Goal: Information Seeking & Learning: Learn about a topic

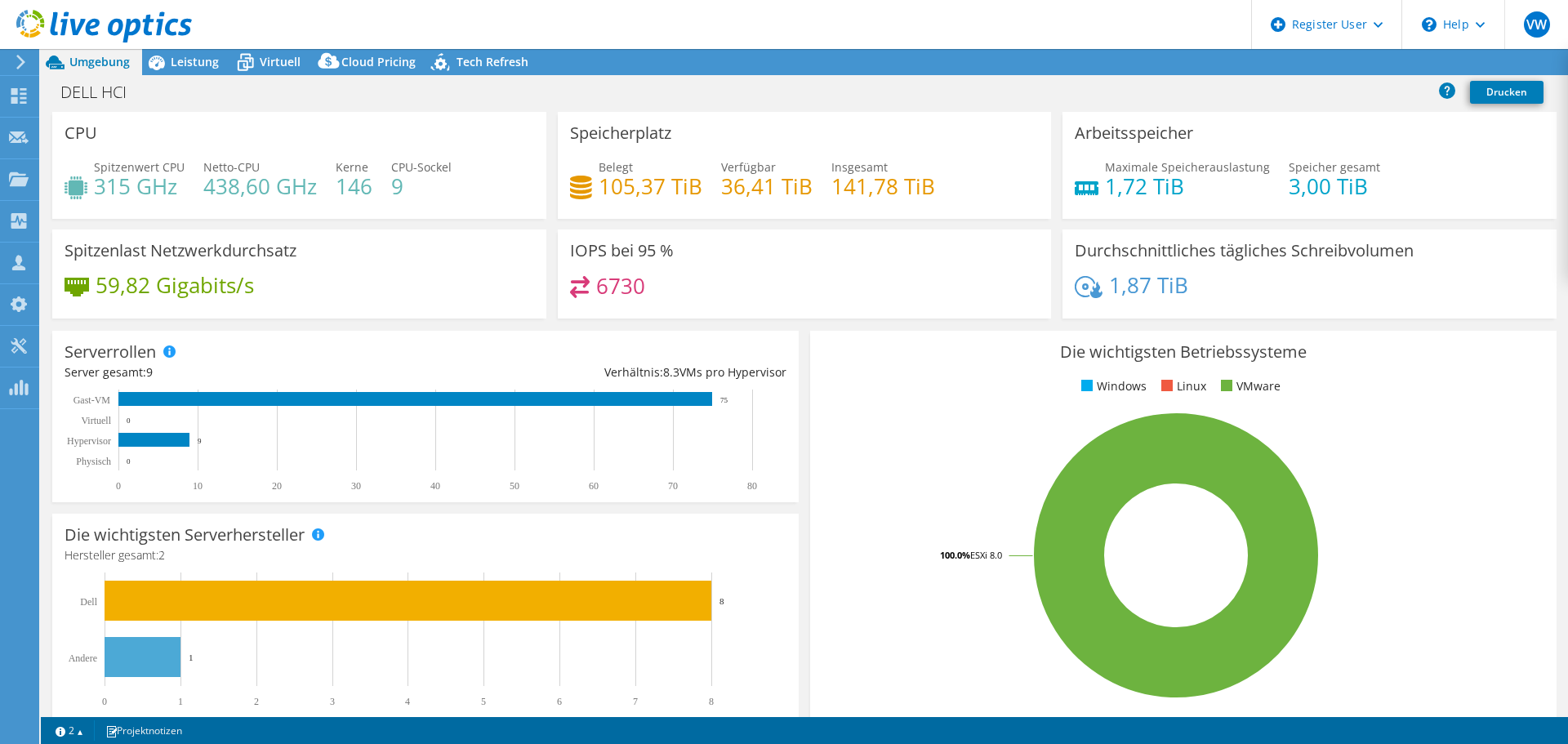
select select "USD"
click at [191, 70] on div "Leistung" at bounding box center [186, 62] width 89 height 27
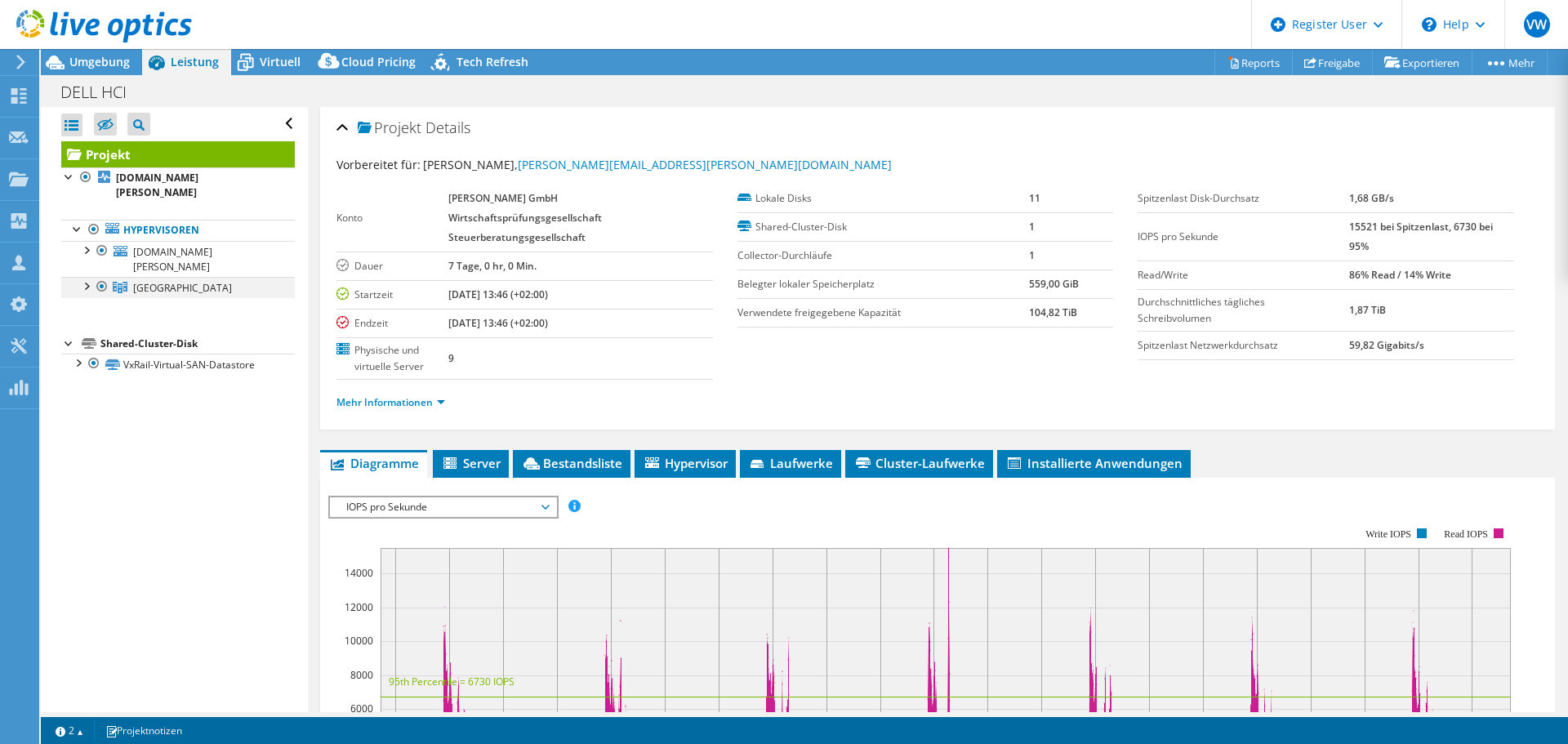
click at [90, 277] on div at bounding box center [86, 285] width 16 height 16
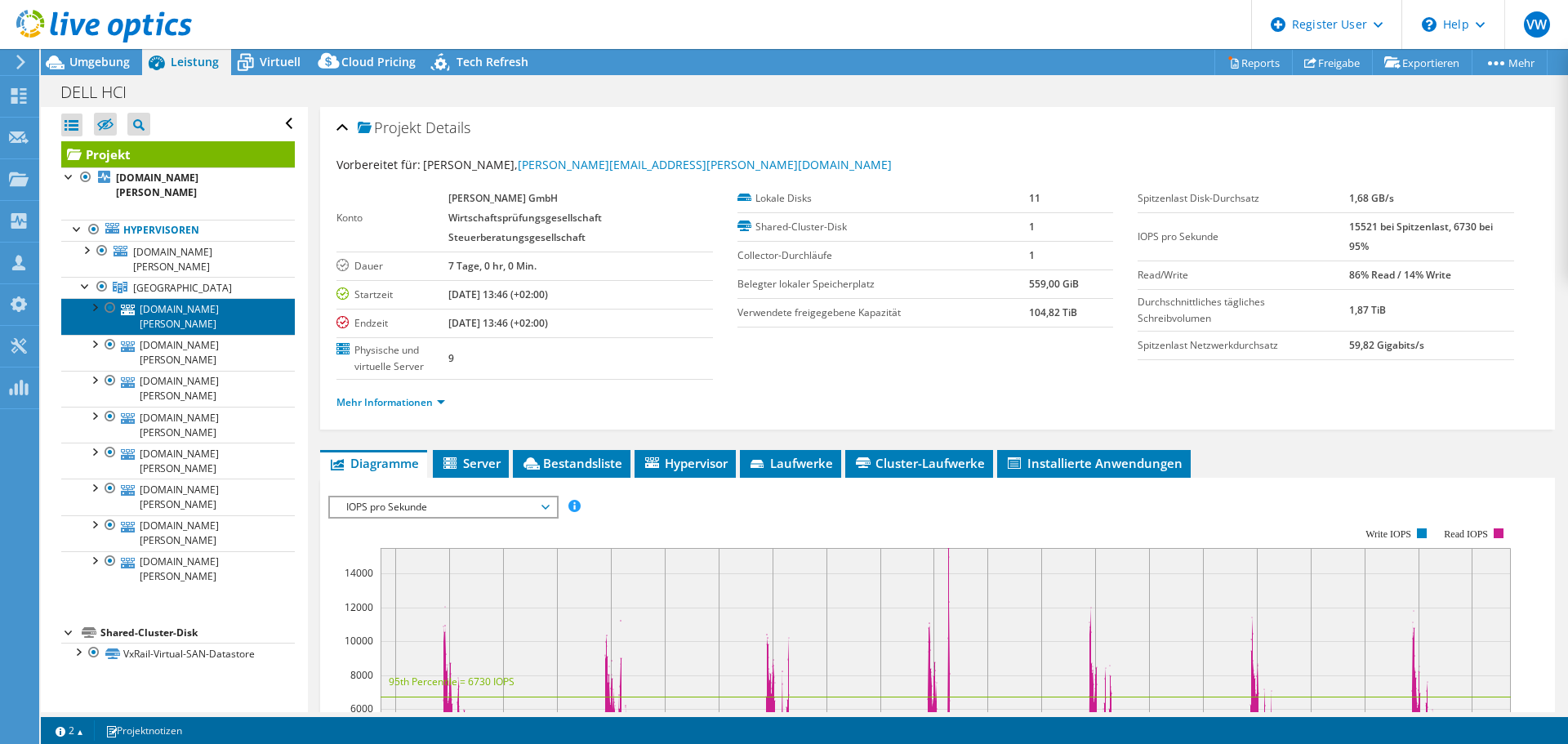
click at [170, 298] on link "[DOMAIN_NAME][PERSON_NAME]" at bounding box center [178, 315] width 233 height 36
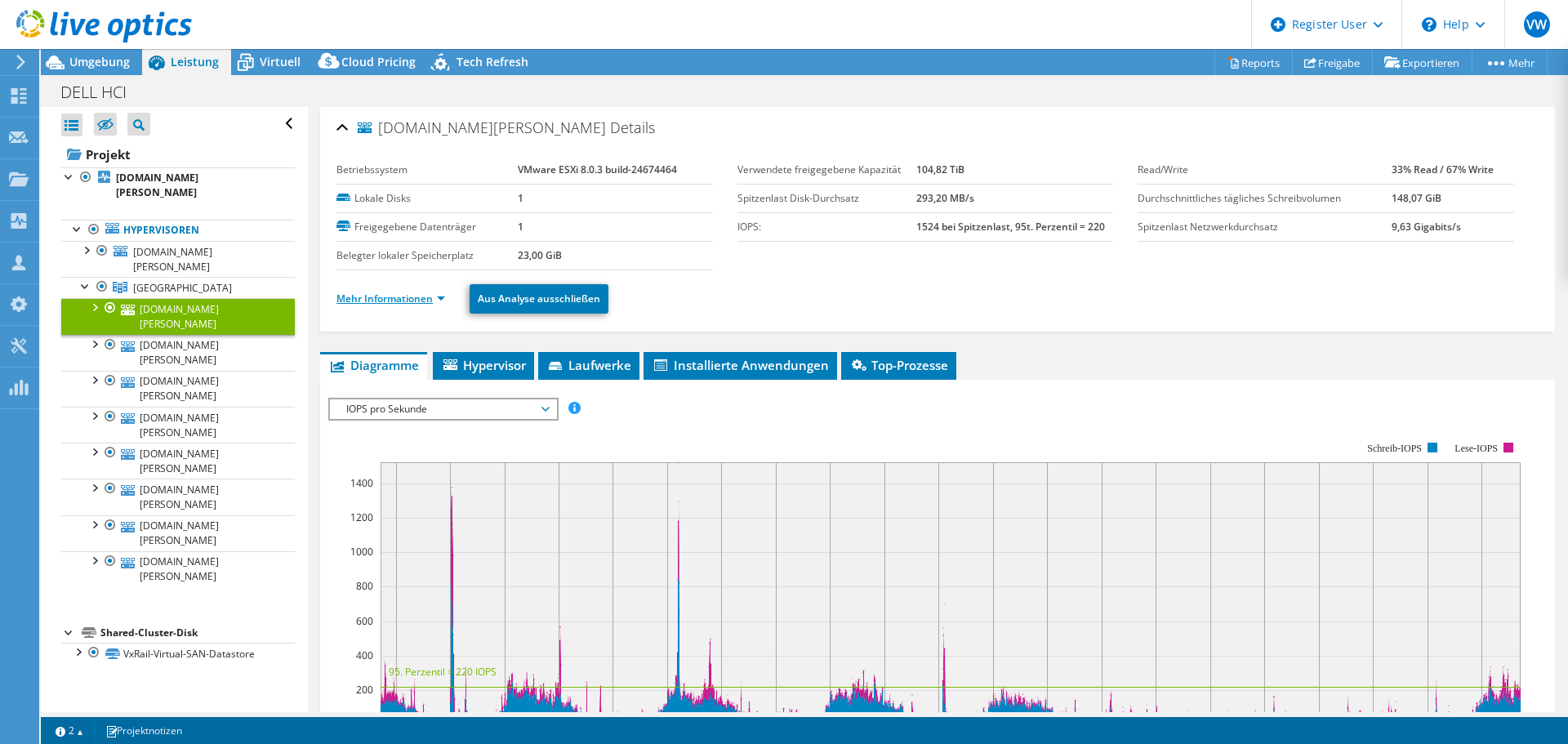
click at [390, 304] on link "Mehr Informationen" at bounding box center [390, 299] width 109 height 14
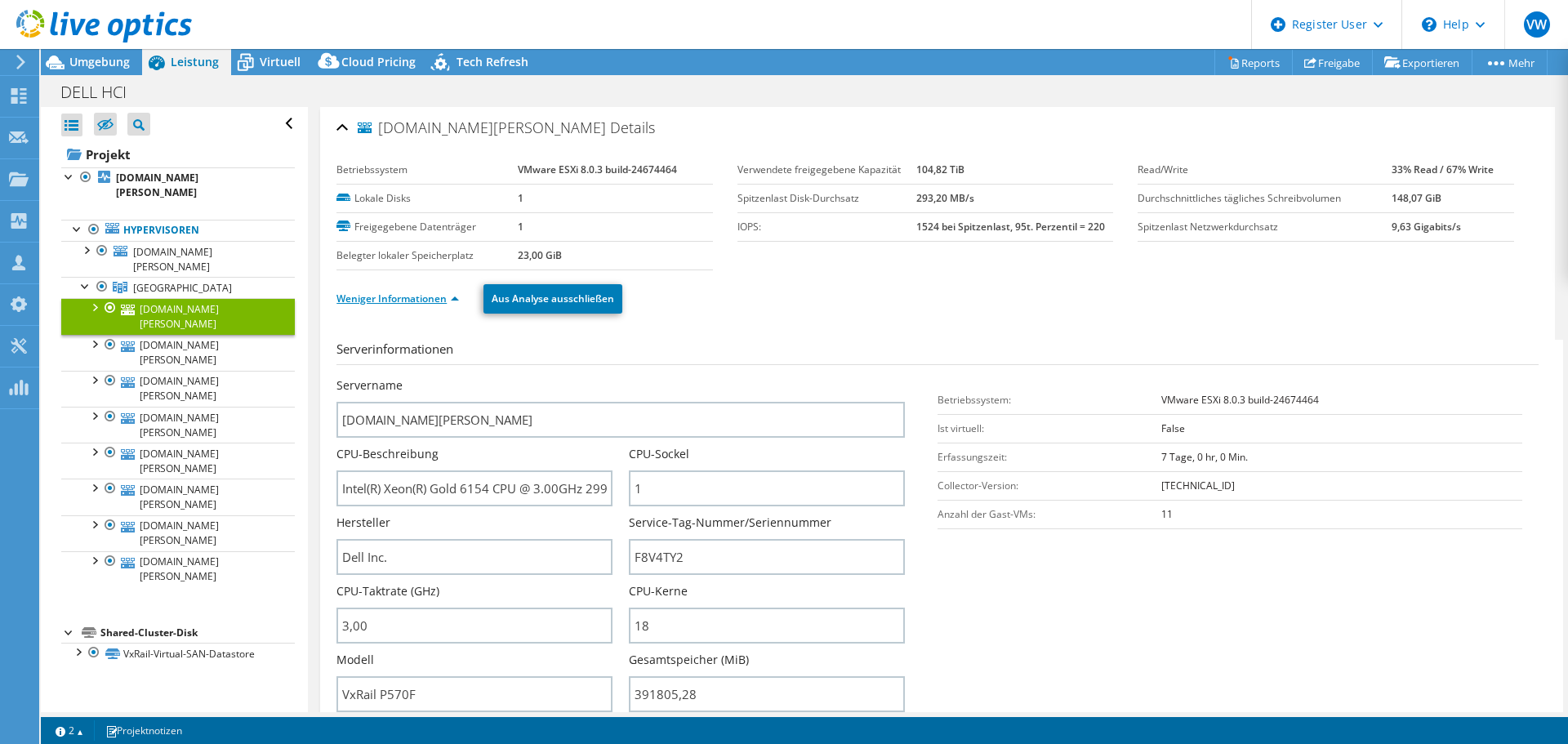
click at [390, 304] on link "Weniger Informationen" at bounding box center [398, 299] width 123 height 14
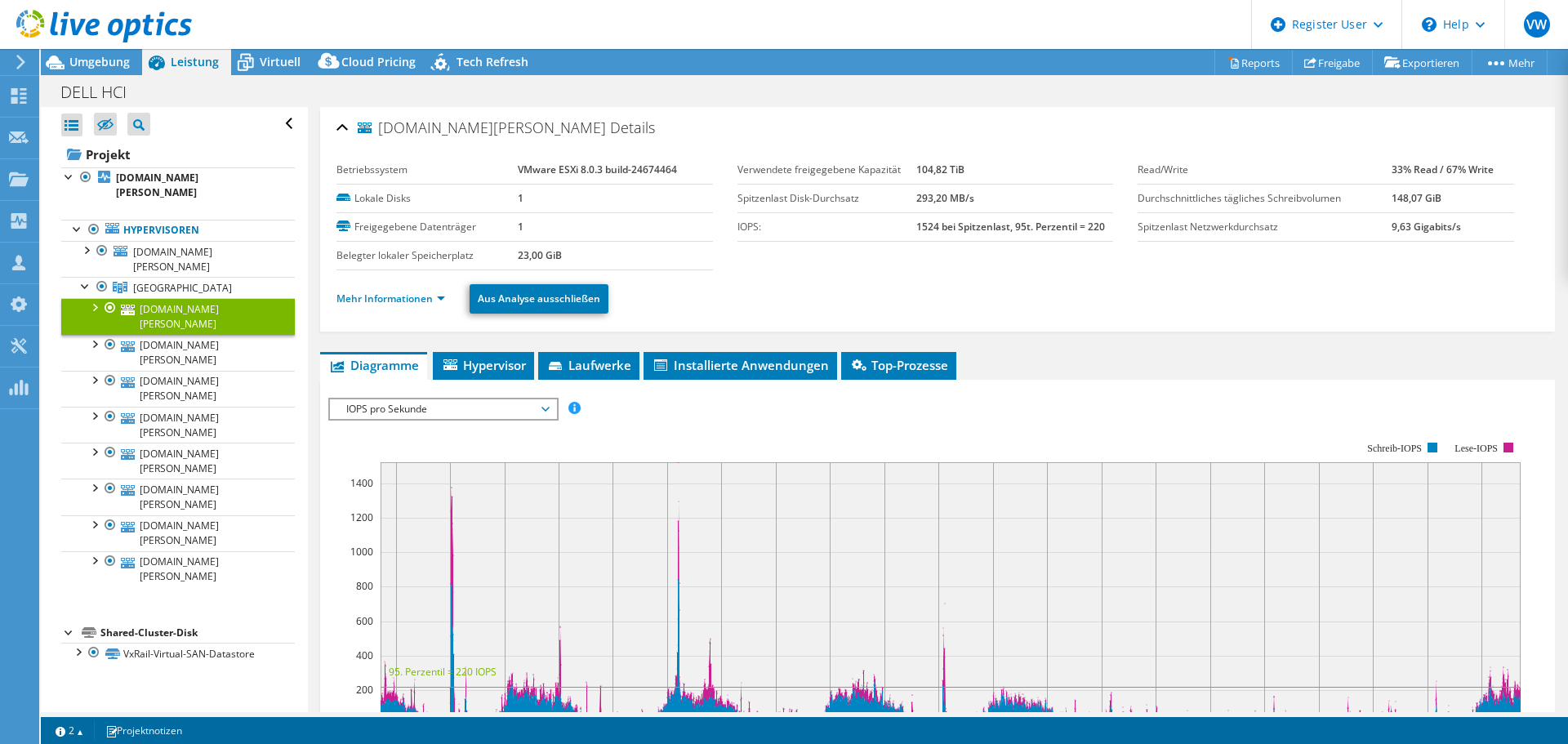
click at [385, 406] on span "IOPS pro Sekunde" at bounding box center [443, 409] width 210 height 19
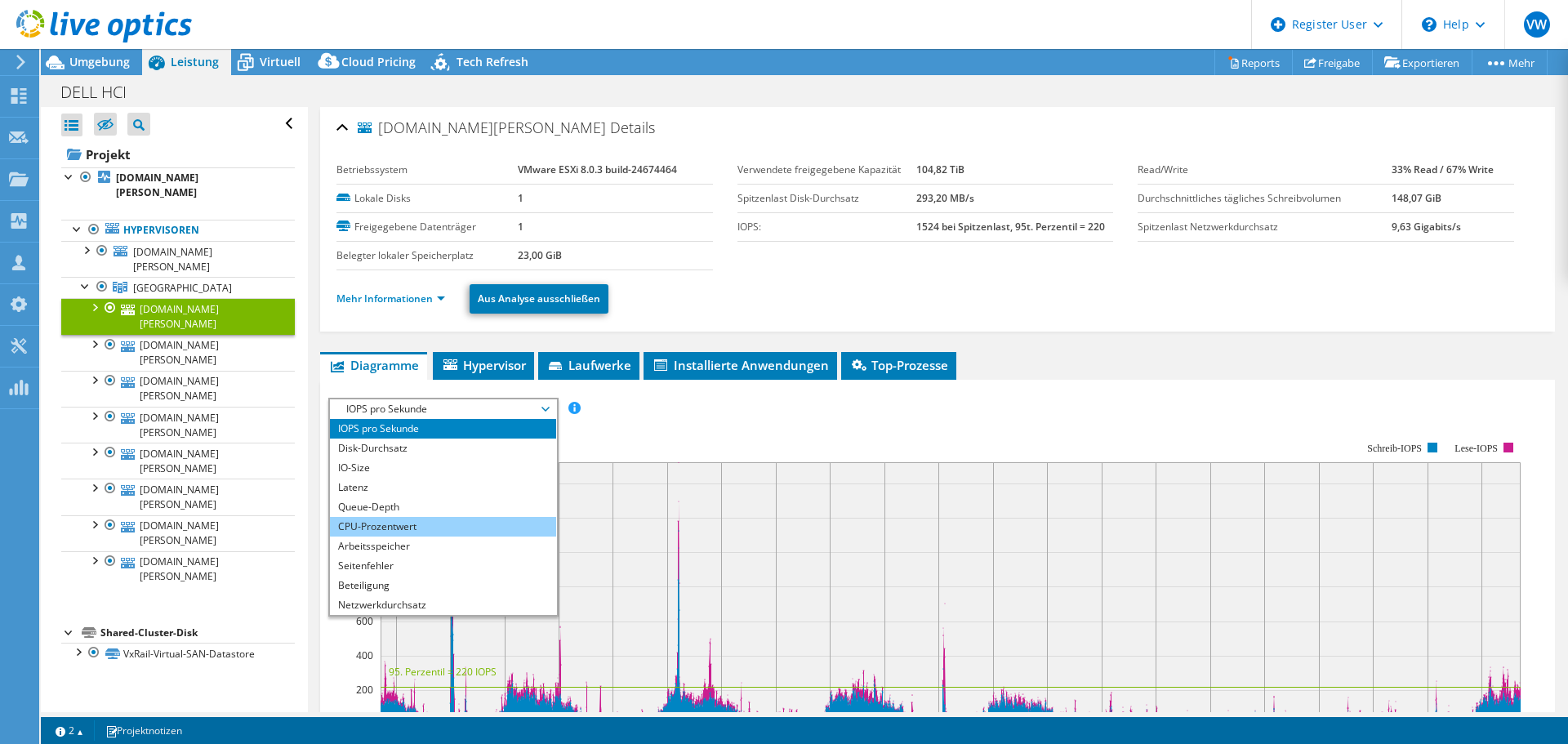
click at [366, 527] on li "CPU-Prozentwert" at bounding box center [443, 527] width 226 height 19
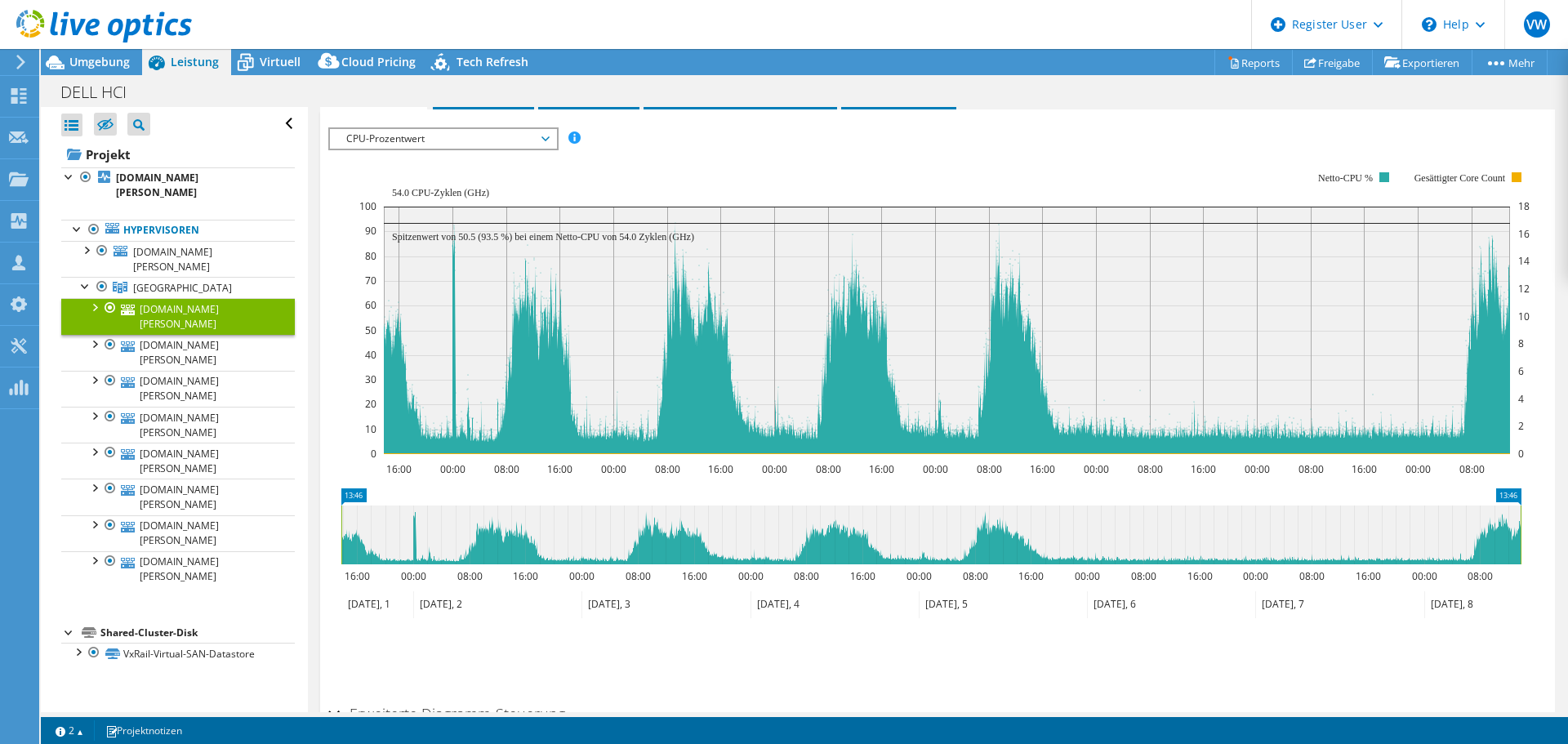
scroll to position [245, 0]
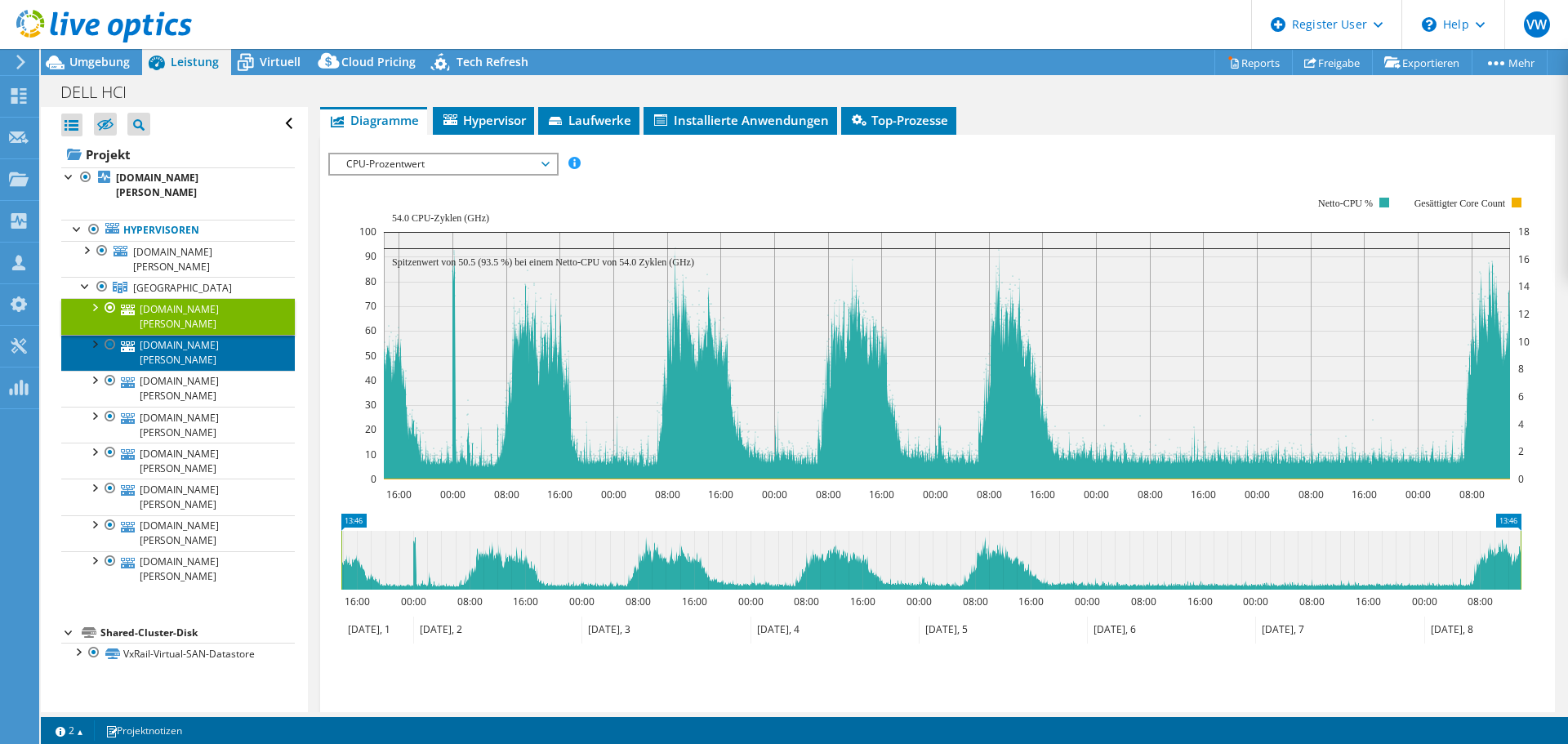
click at [193, 335] on link "[DOMAIN_NAME][PERSON_NAME]" at bounding box center [178, 353] width 233 height 36
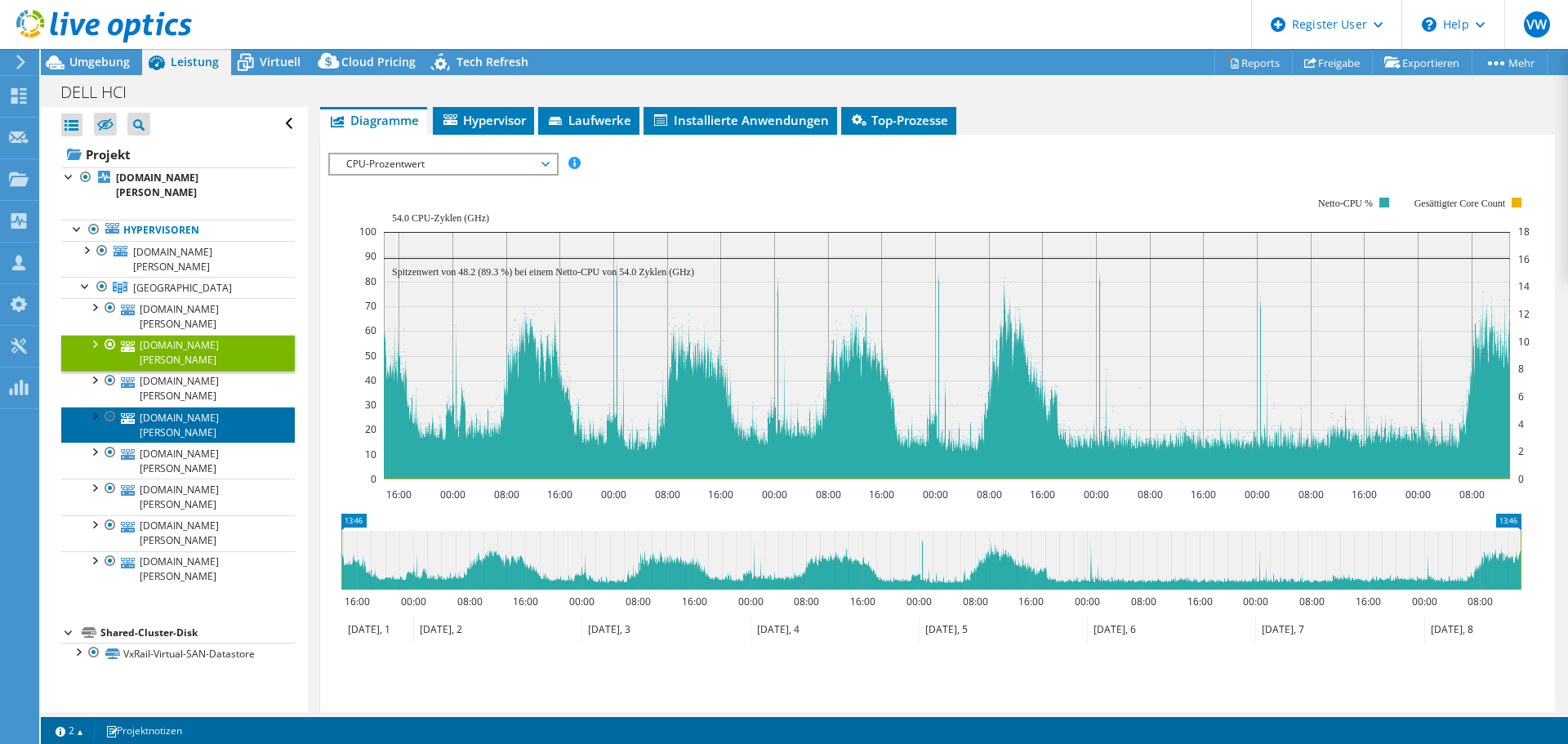
click at [201, 406] on link "[DOMAIN_NAME][PERSON_NAME]" at bounding box center [178, 424] width 233 height 36
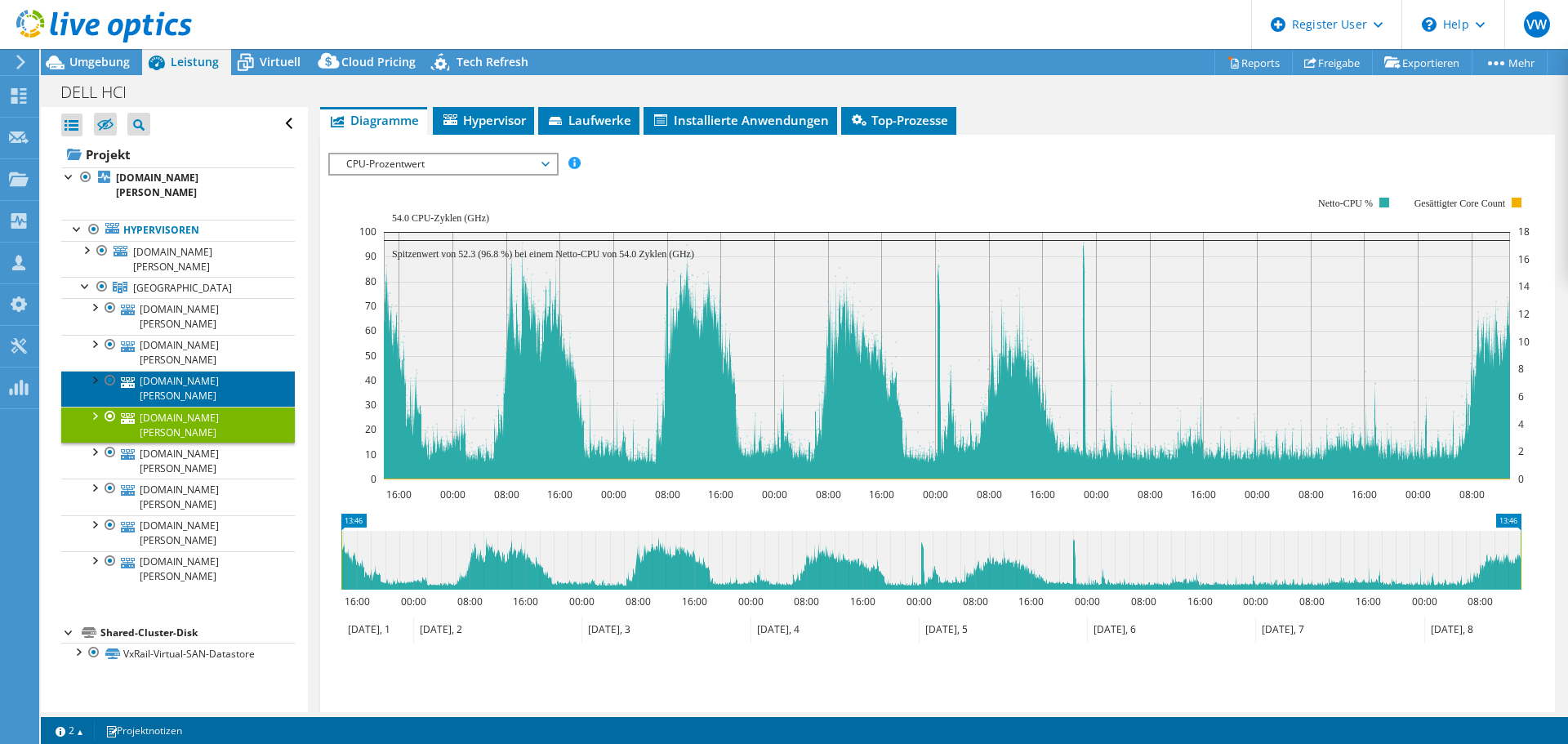
click at [157, 371] on link "[DOMAIN_NAME][PERSON_NAME]" at bounding box center [178, 389] width 233 height 36
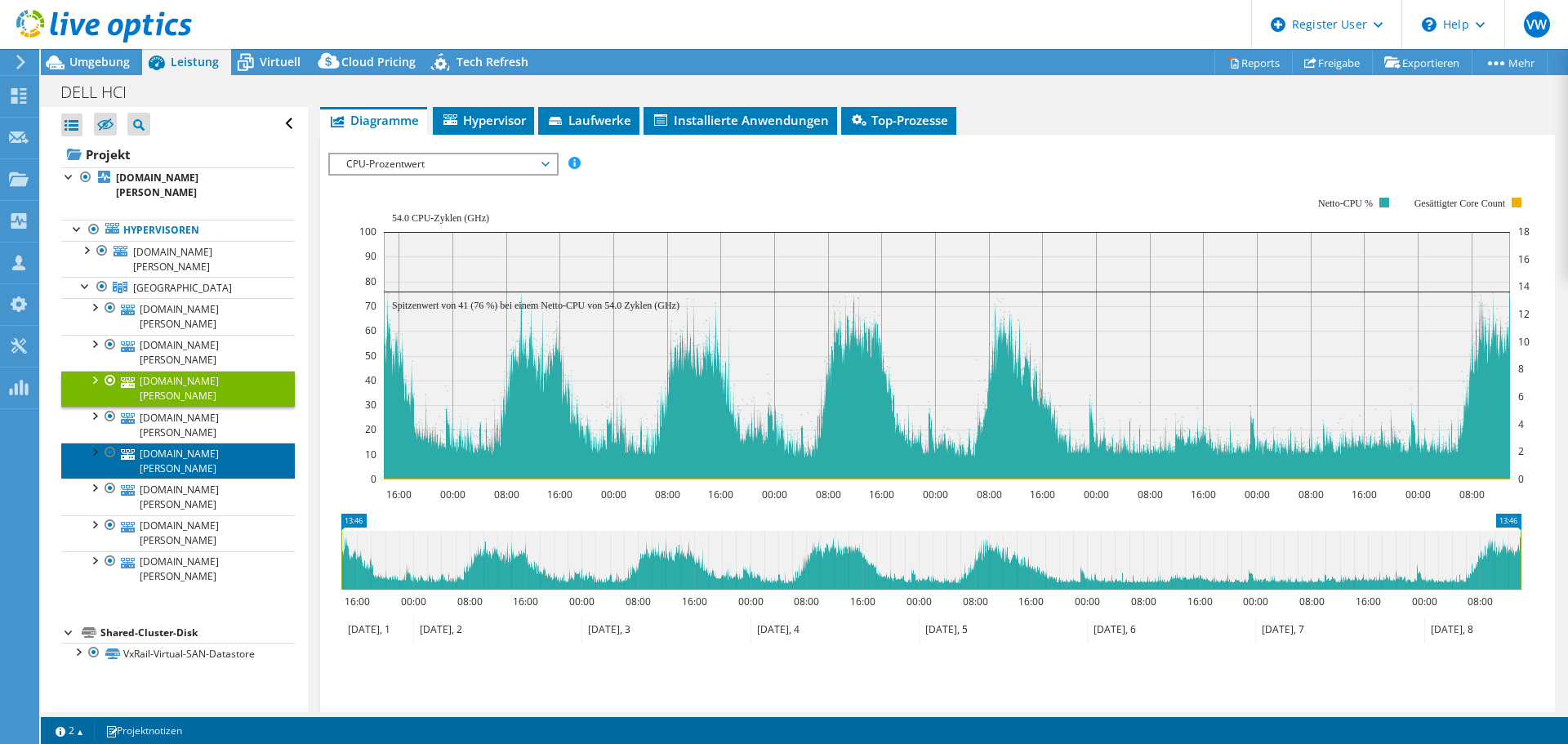
click at [179, 443] on link "[DOMAIN_NAME][PERSON_NAME]" at bounding box center [178, 460] width 233 height 36
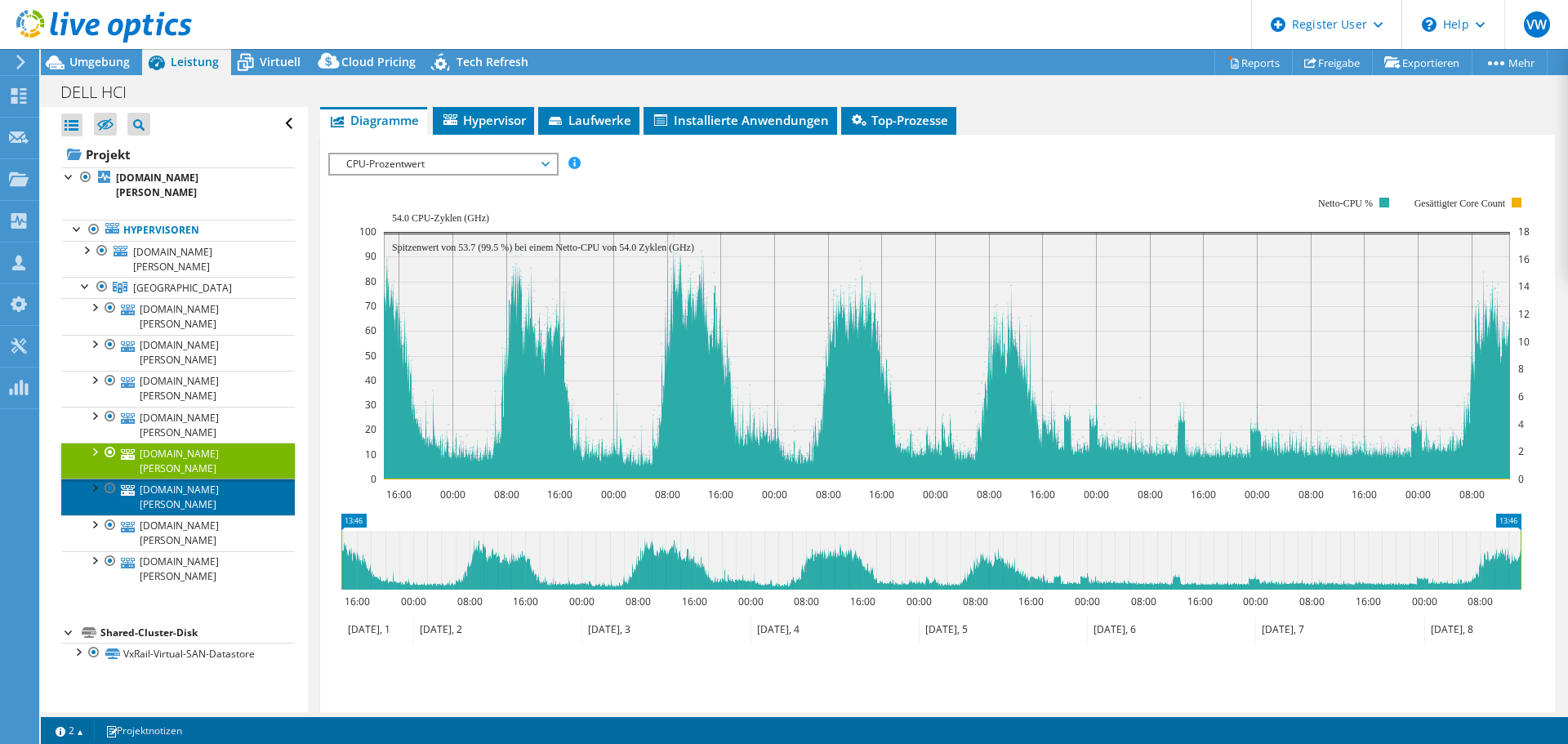
click at [191, 479] on link "[DOMAIN_NAME][PERSON_NAME]" at bounding box center [178, 497] width 233 height 36
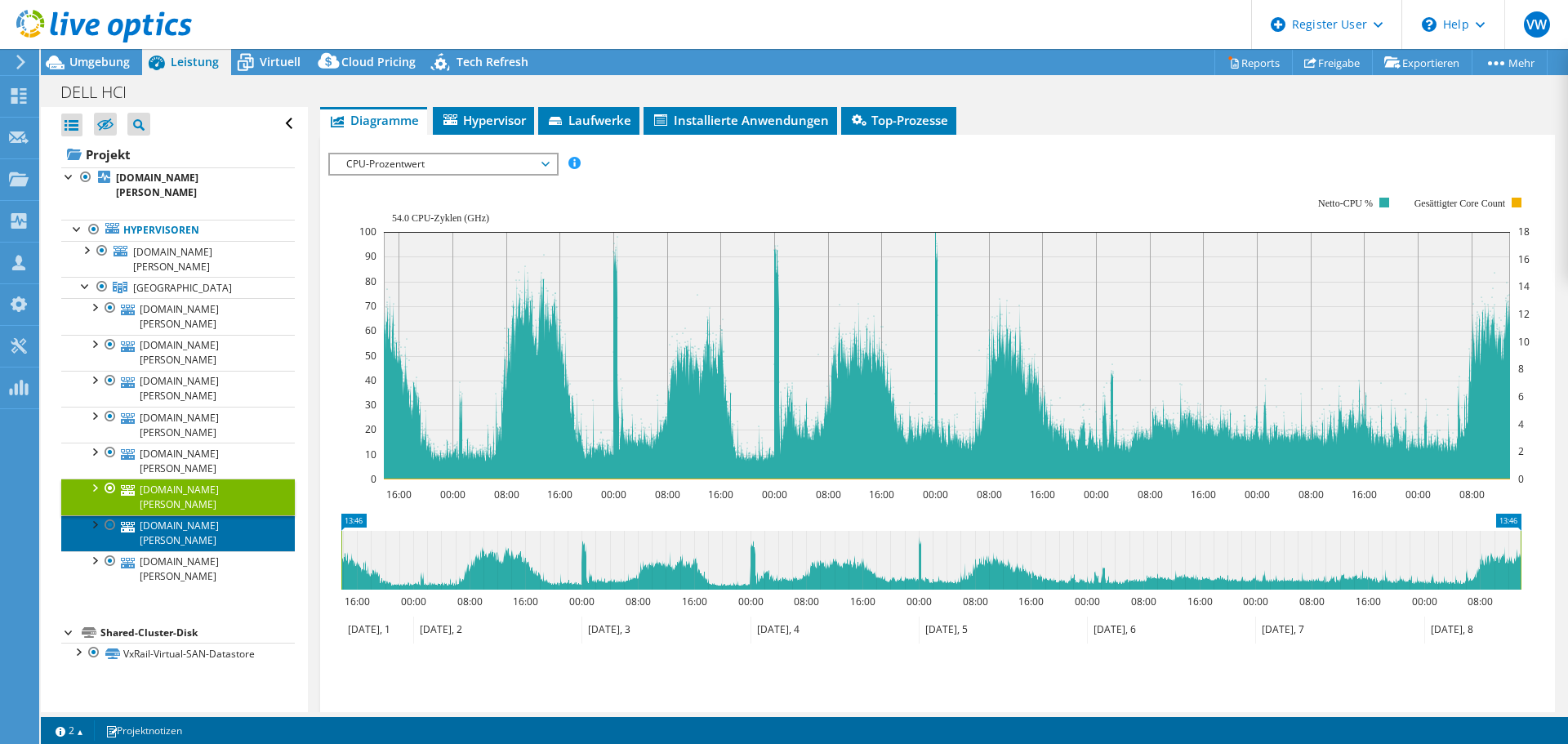
click at [194, 515] on link "[DOMAIN_NAME][PERSON_NAME]" at bounding box center [178, 533] width 233 height 36
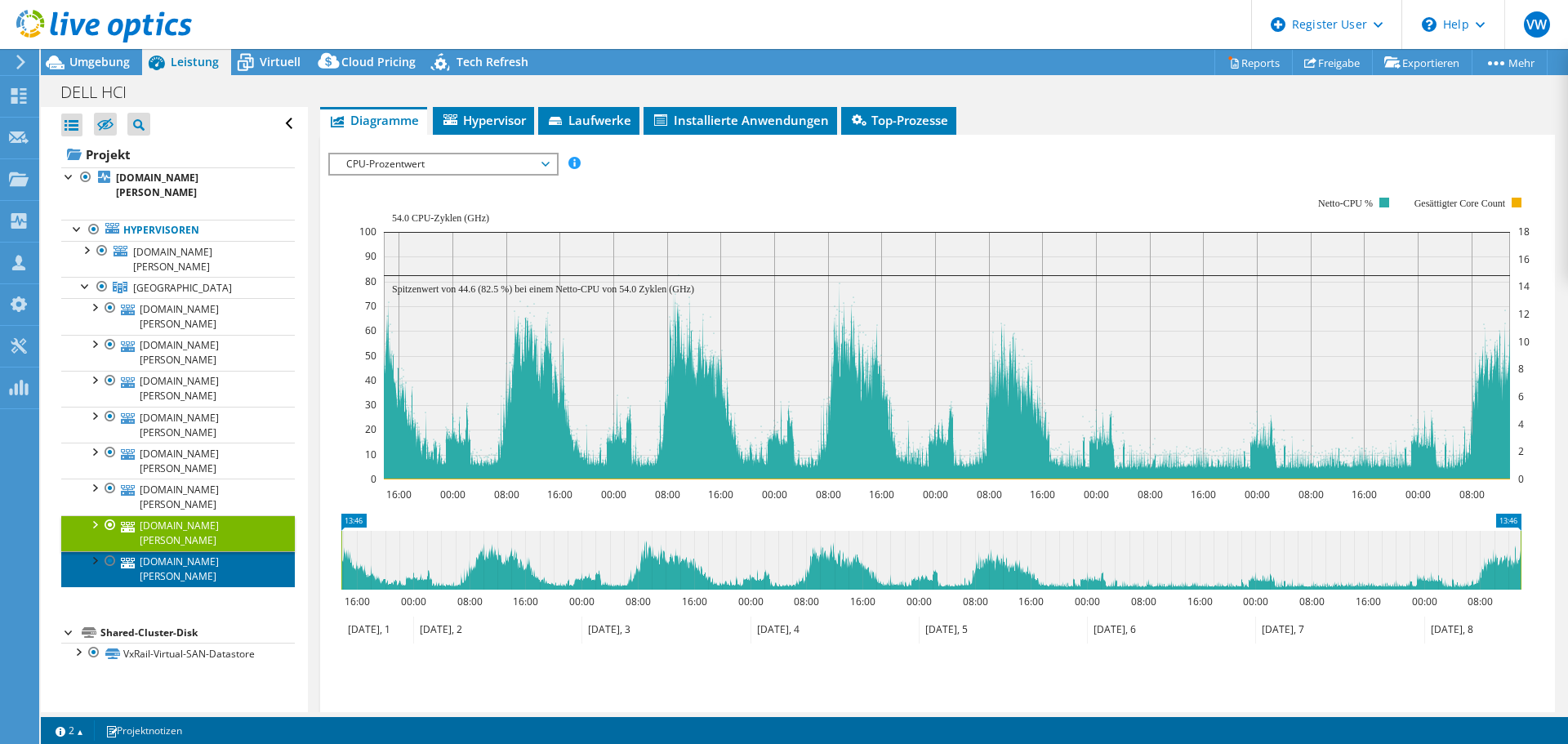
click at [197, 551] on link "[DOMAIN_NAME][PERSON_NAME]" at bounding box center [178, 569] width 233 height 36
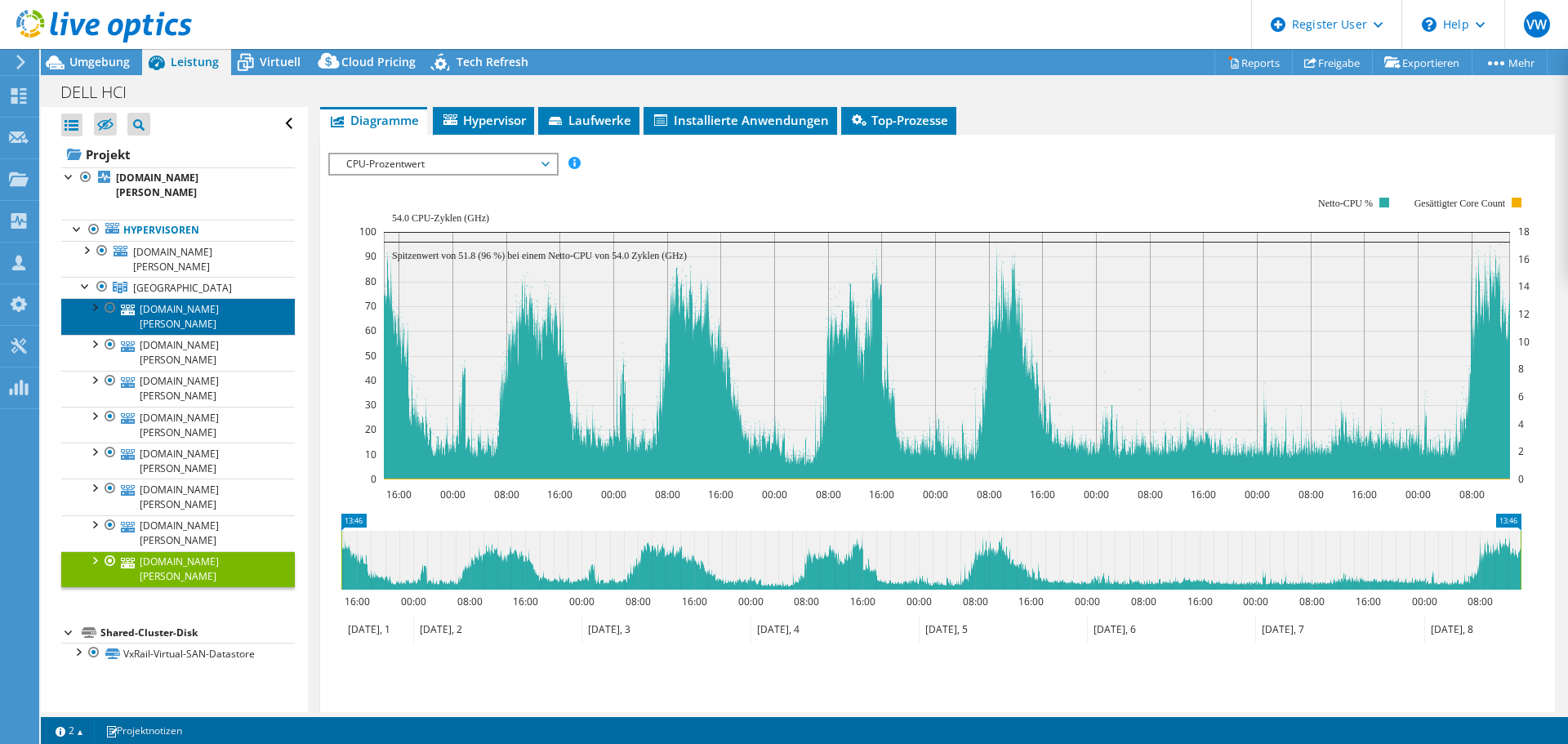
click at [199, 298] on link "[DOMAIN_NAME][PERSON_NAME]" at bounding box center [178, 315] width 233 height 36
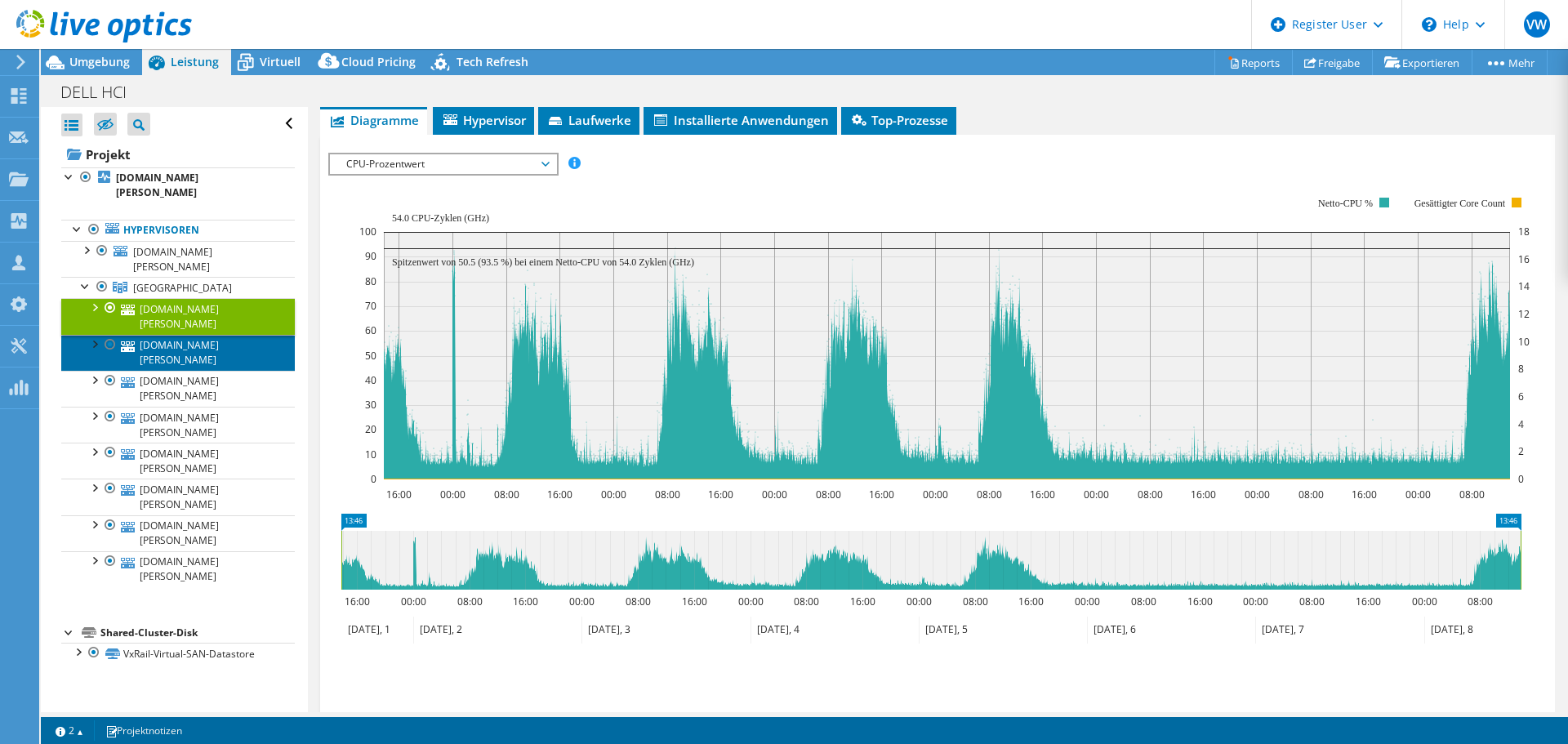
click at [203, 335] on link "[DOMAIN_NAME][PERSON_NAME]" at bounding box center [178, 353] width 233 height 36
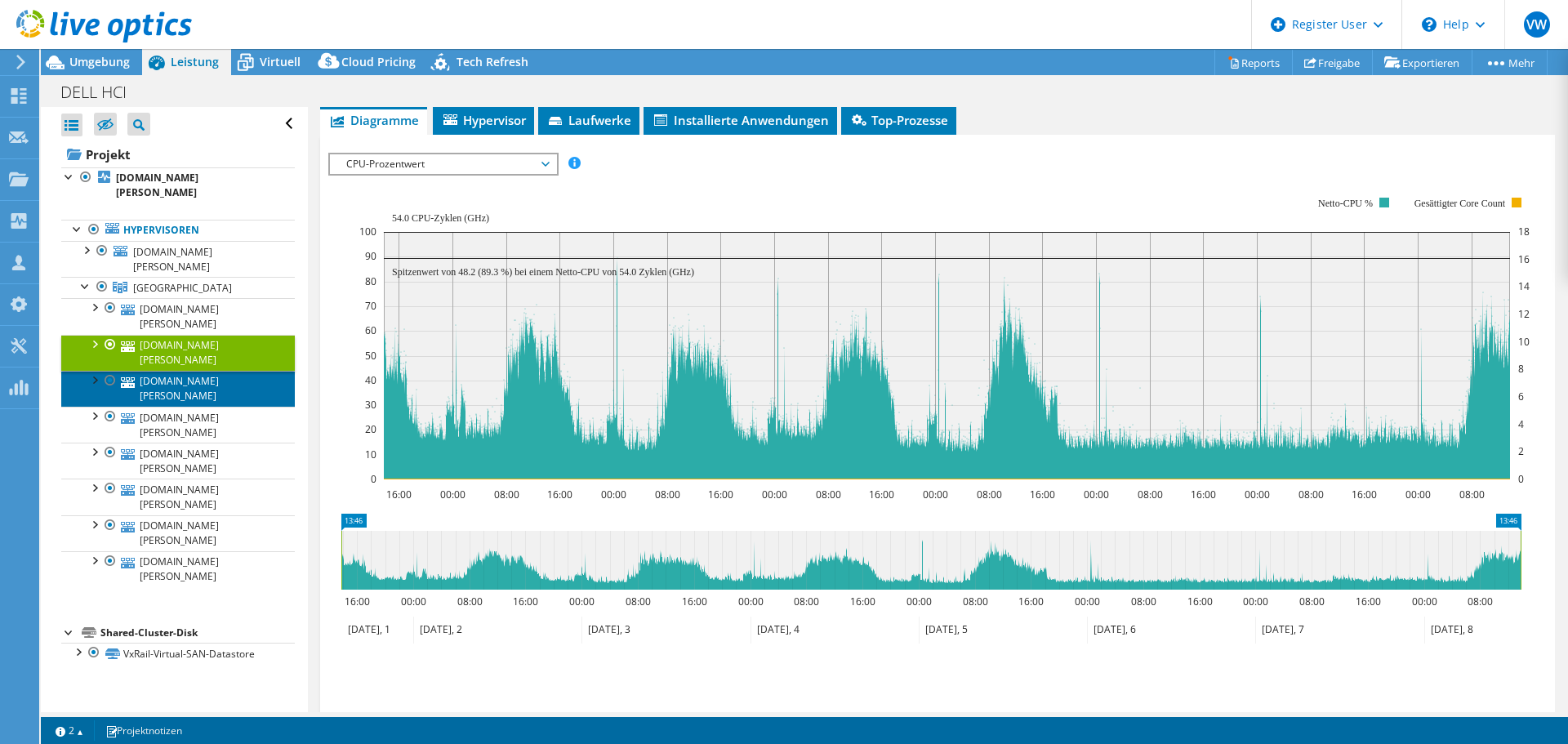
click at [201, 371] on link "[DOMAIN_NAME][PERSON_NAME]" at bounding box center [178, 389] width 233 height 36
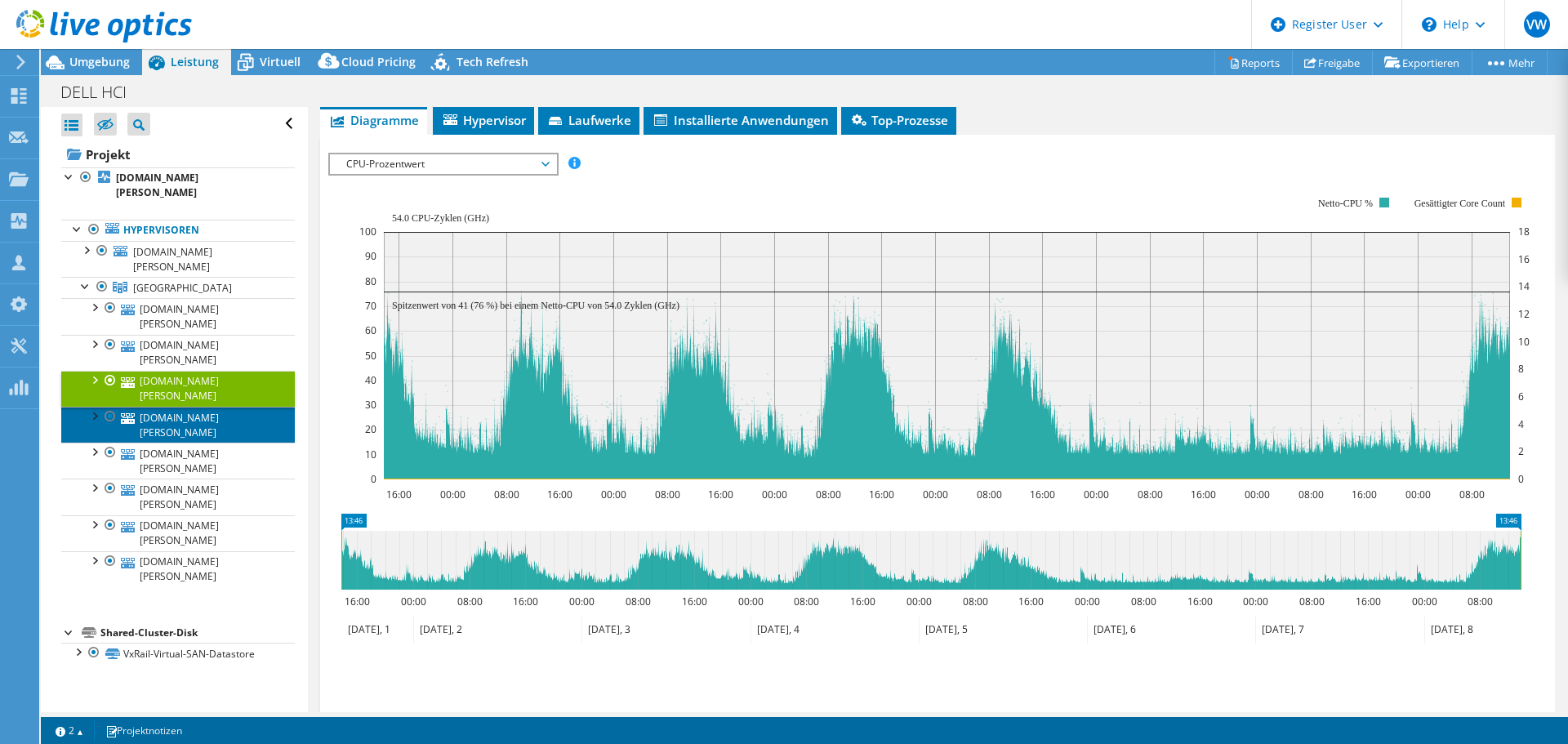
click at [193, 406] on link "[DOMAIN_NAME][PERSON_NAME]" at bounding box center [178, 424] width 233 height 36
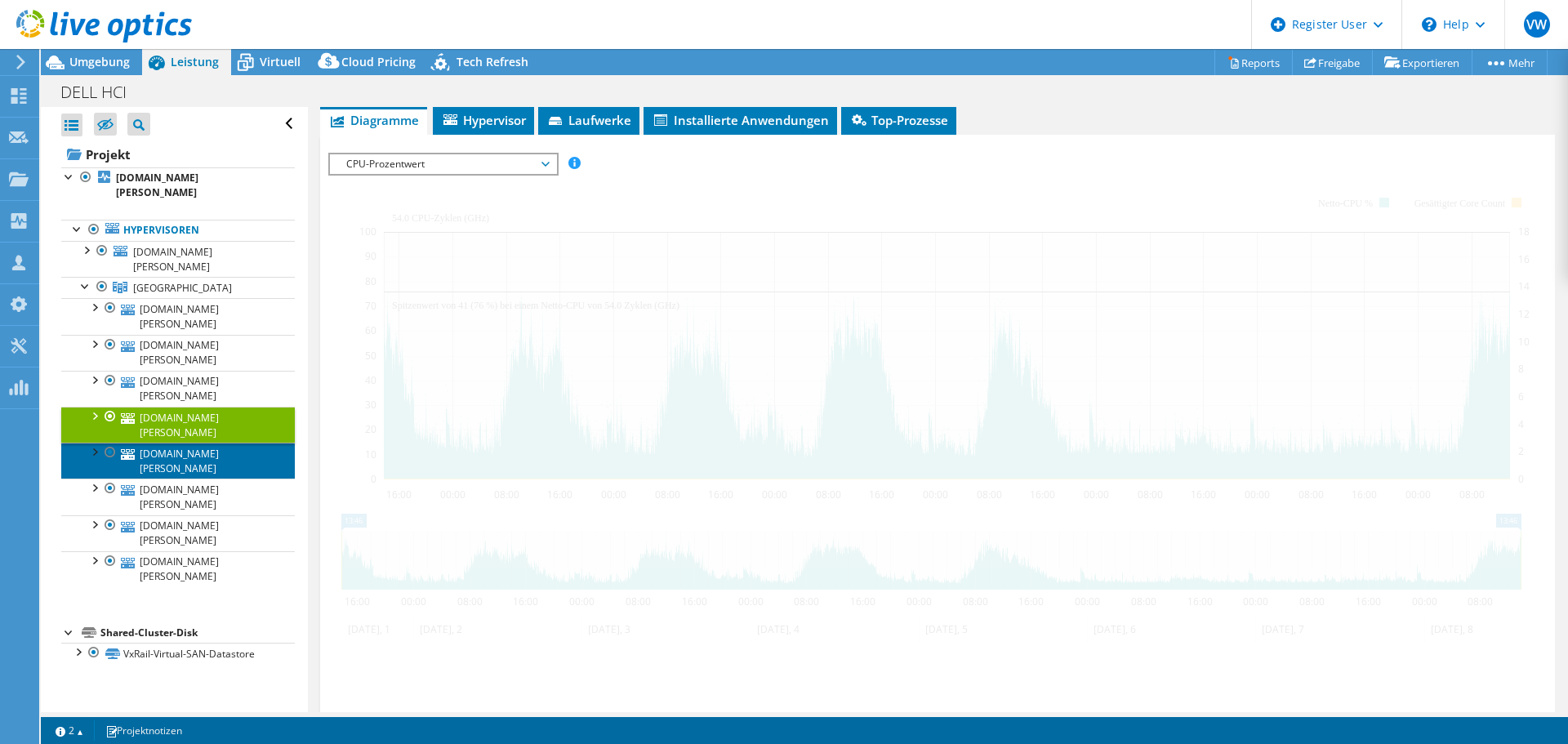
click at [190, 443] on link "[DOMAIN_NAME][PERSON_NAME]" at bounding box center [178, 460] width 233 height 36
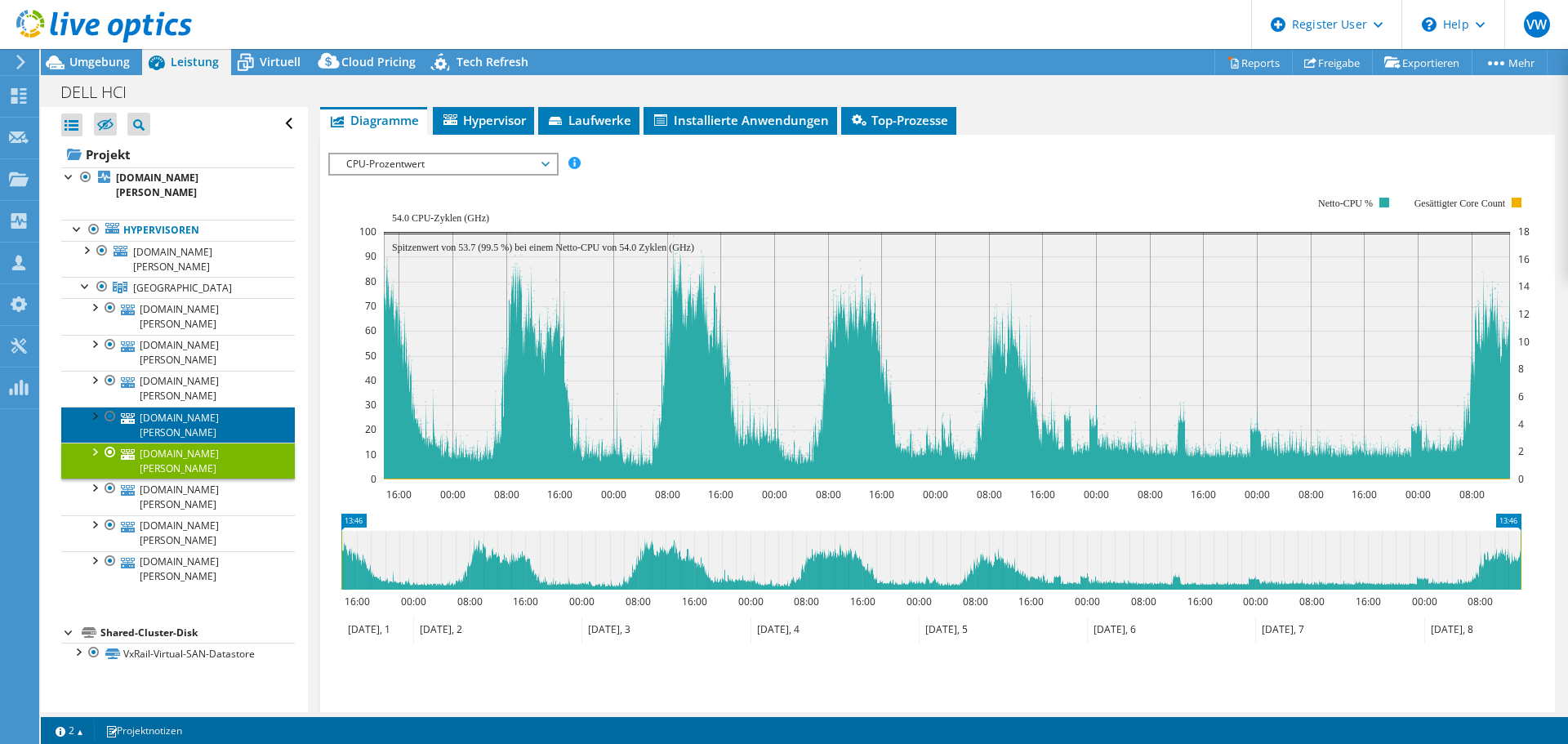
click at [203, 406] on link "[DOMAIN_NAME][PERSON_NAME]" at bounding box center [178, 424] width 233 height 36
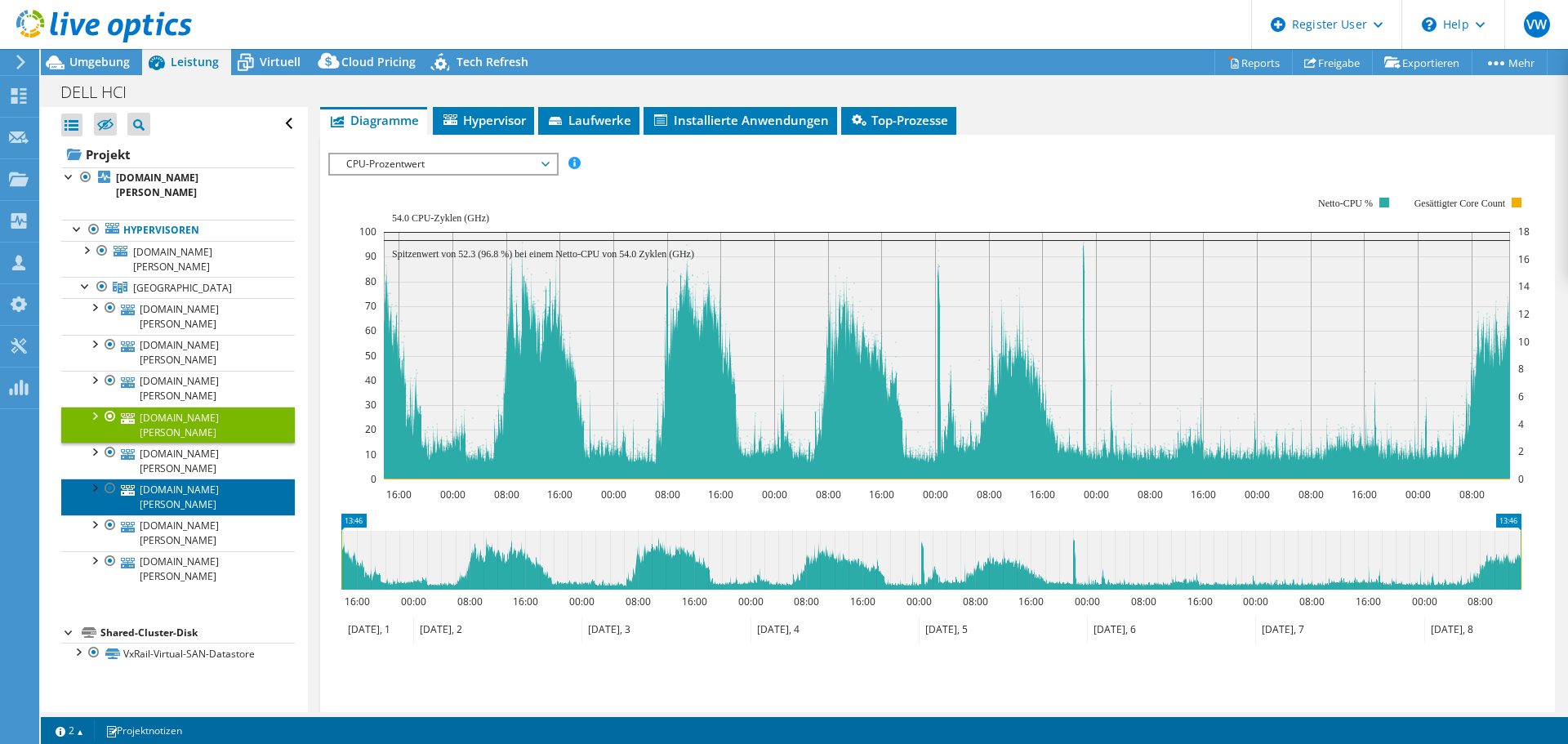
click at [196, 479] on link "[DOMAIN_NAME][PERSON_NAME]" at bounding box center [178, 497] width 233 height 36
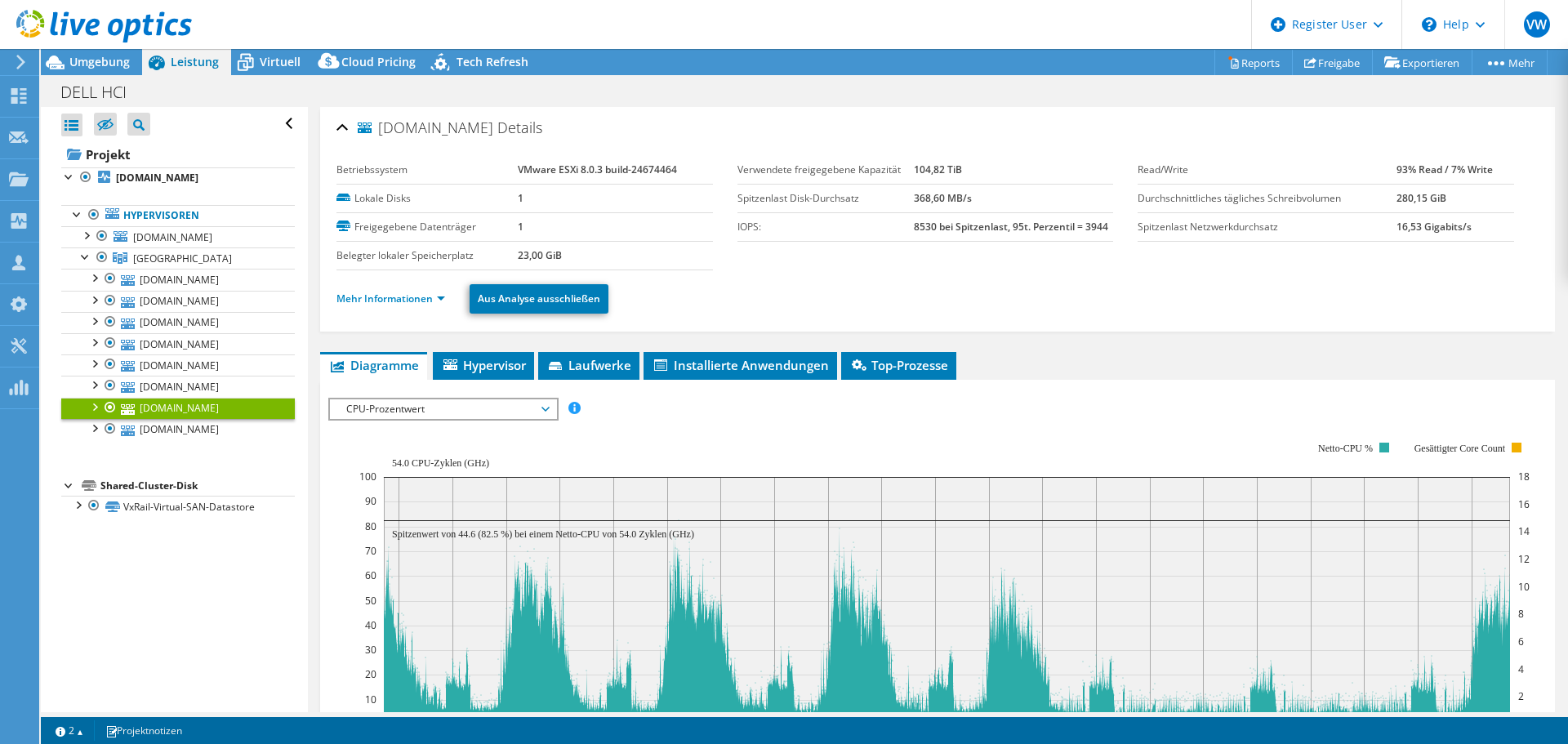
select select "USD"
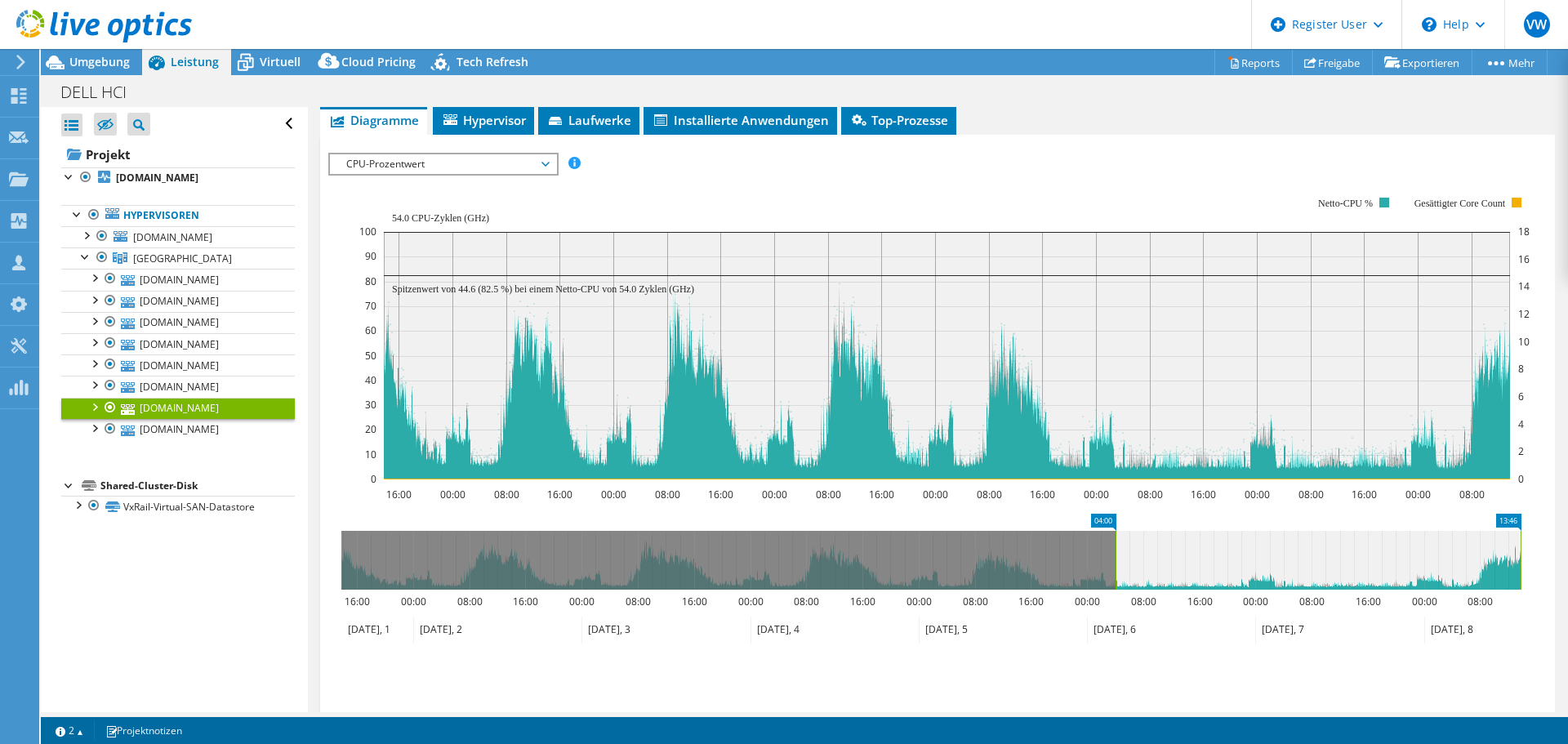
drag, startPoint x: 344, startPoint y: 551, endPoint x: 1118, endPoint y: 542, distance: 774.1
click at [1118, 542] on rect at bounding box center [1115, 560] width 6 height 59
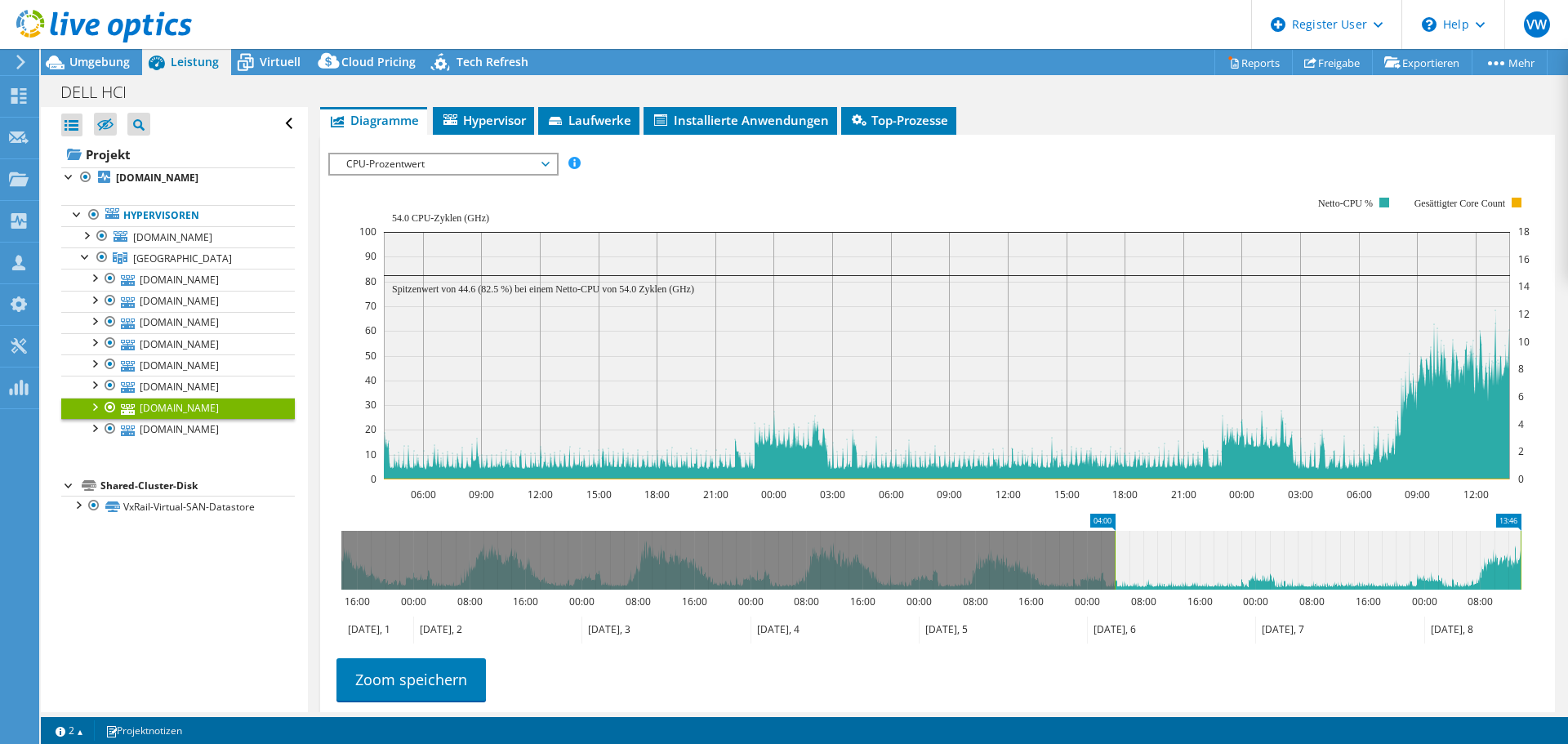
click at [1525, 537] on icon "04:00 13:46 16:00 00:00 08:00 16:00 00:00 08:00 16:00 00:00 08:00 16:00 00:00 0…" at bounding box center [931, 580] width 1206 height 131
drag, startPoint x: 1523, startPoint y: 540, endPoint x: 1412, endPoint y: 543, distance: 111.0
click at [1412, 543] on rect at bounding box center [1408, 560] width 6 height 59
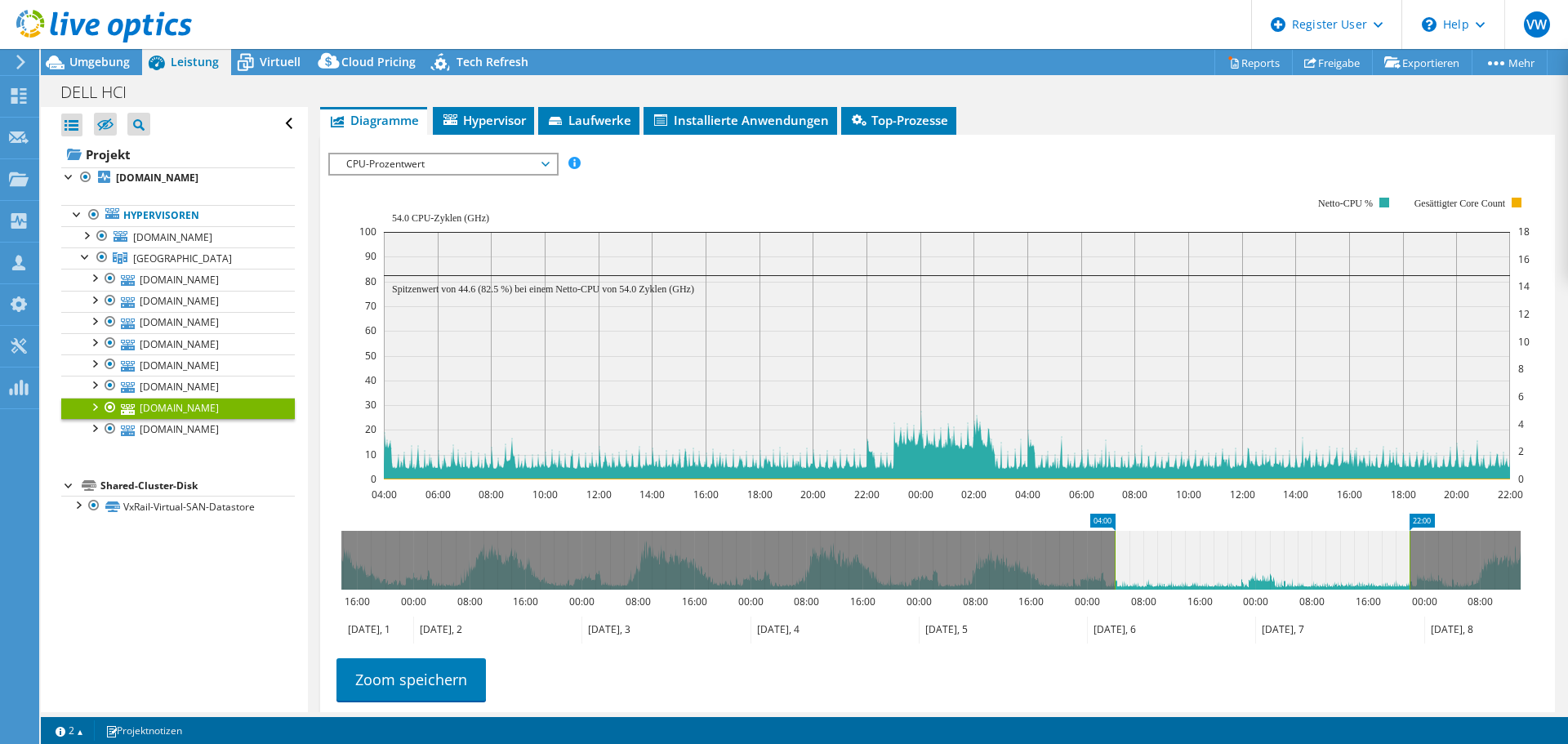
click at [1415, 567] on icon at bounding box center [930, 560] width 1179 height 59
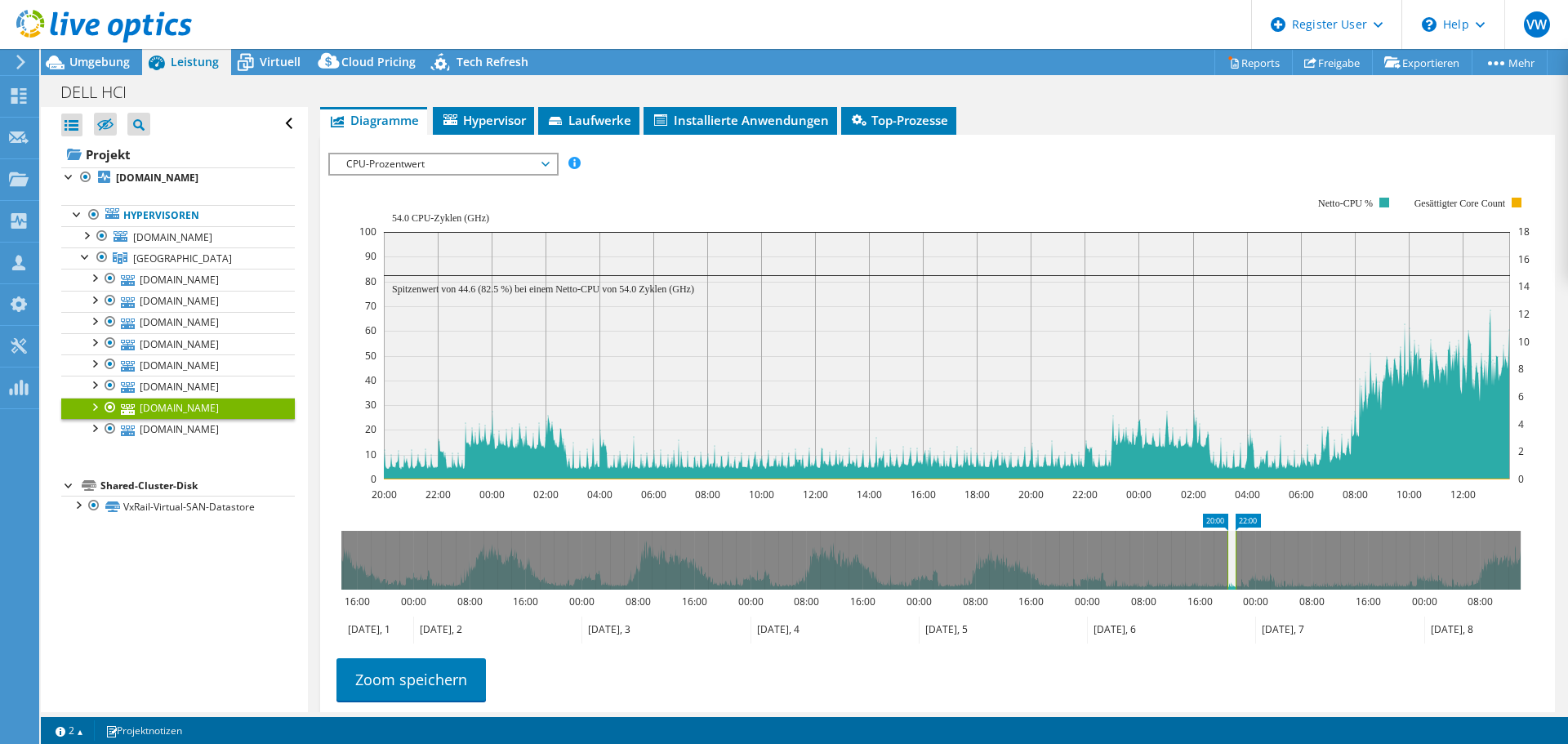
drag, startPoint x: 1521, startPoint y: 556, endPoint x: 1236, endPoint y: 581, distance: 286.1
click at [1236, 581] on rect at bounding box center [1235, 560] width 6 height 59
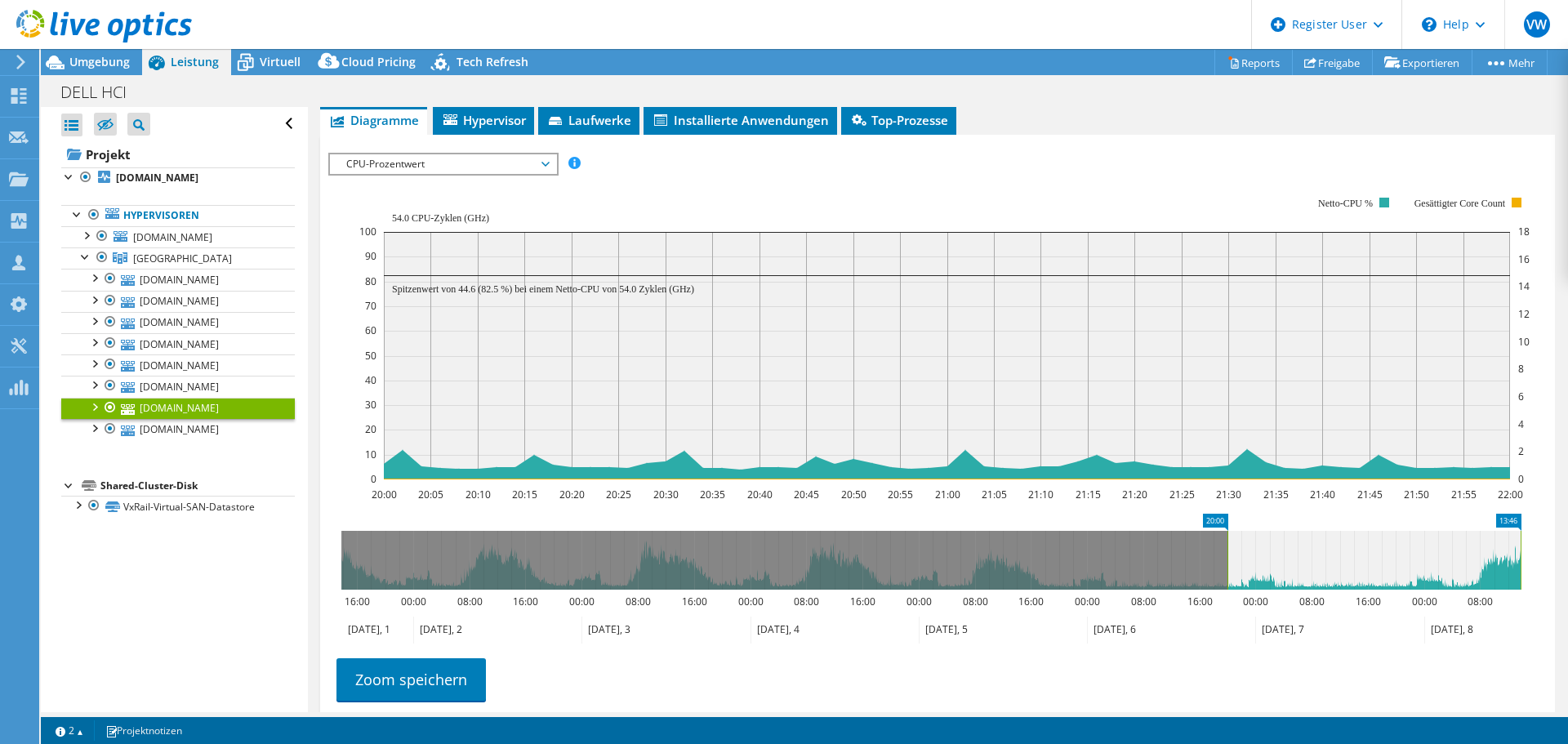
drag, startPoint x: 1240, startPoint y: 557, endPoint x: 1567, endPoint y: 556, distance: 327.0
click at [1567, 556] on article "vxr08.dornbach.de Details Betriebssystem VMware ESXi 8.0.3 build-24674464 Lokal…" at bounding box center [938, 409] width 1261 height 605
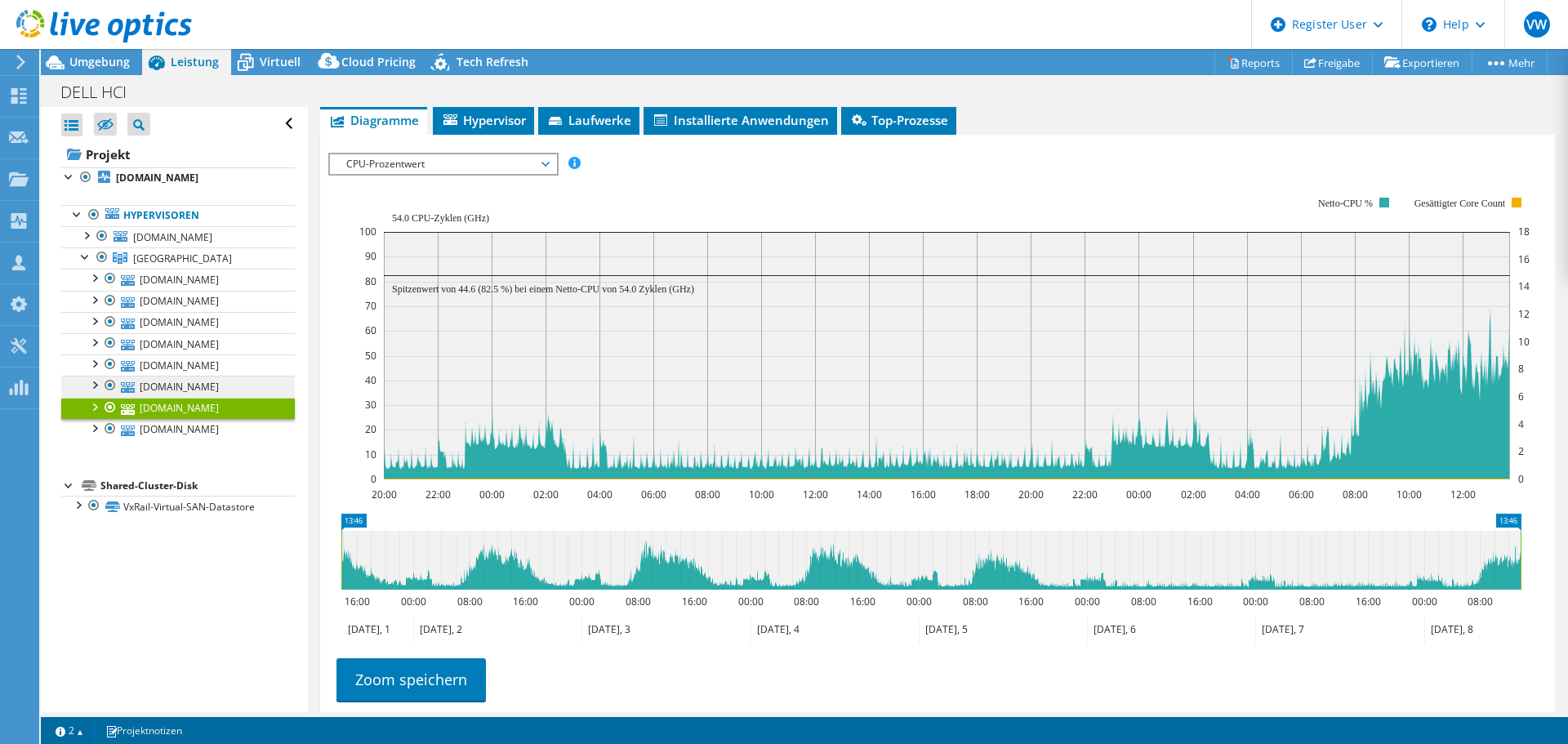
drag, startPoint x: 1227, startPoint y: 550, endPoint x: 123, endPoint y: 380, distance: 1117.0
click at [0, 457] on html "VW Dell-Benutzer Vivienne Wang Vivienne.W@dell.com Dell My Profile Log Out \n H…" at bounding box center [784, 372] width 1568 height 744
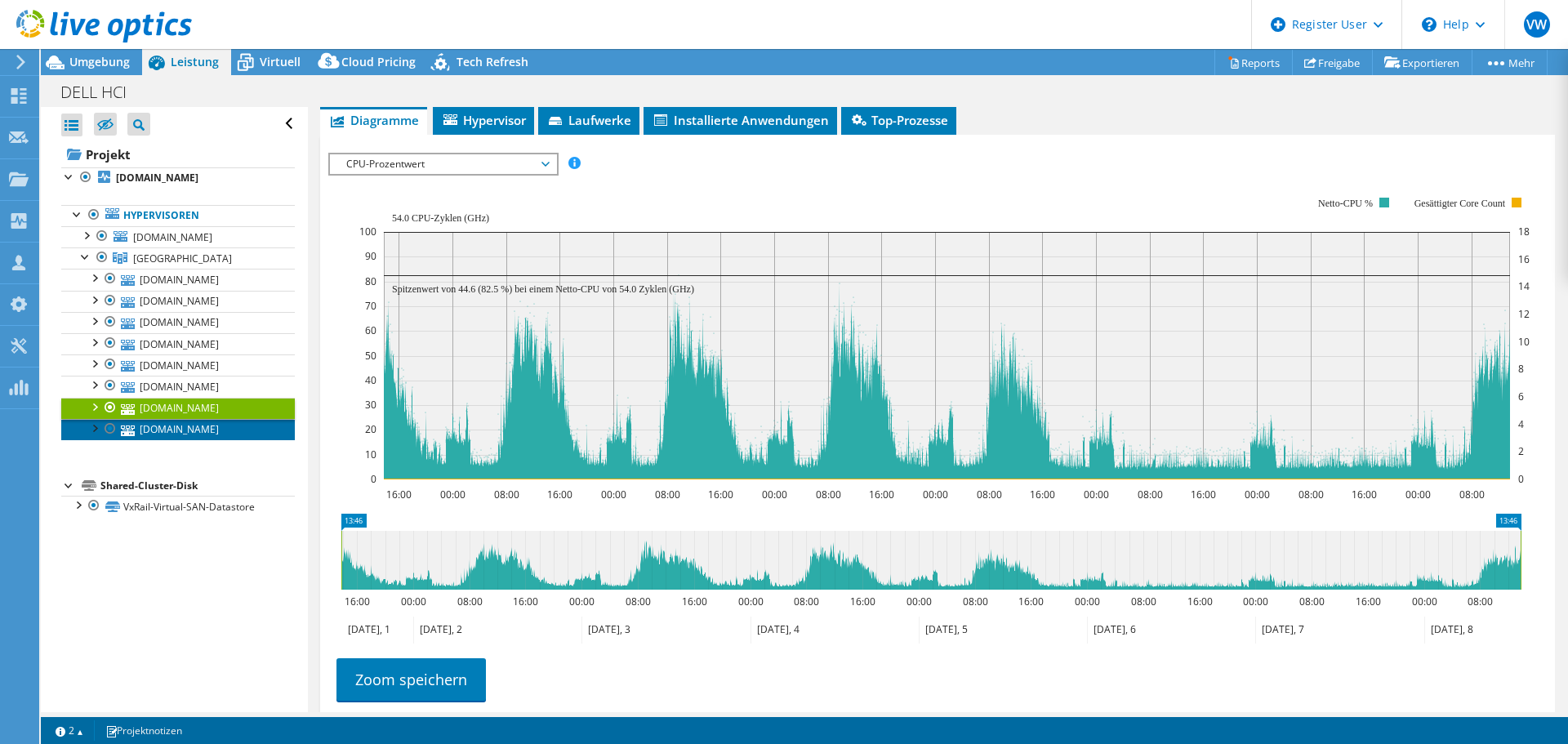
click at [167, 431] on link "[DOMAIN_NAME][PERSON_NAME]" at bounding box center [178, 429] width 233 height 21
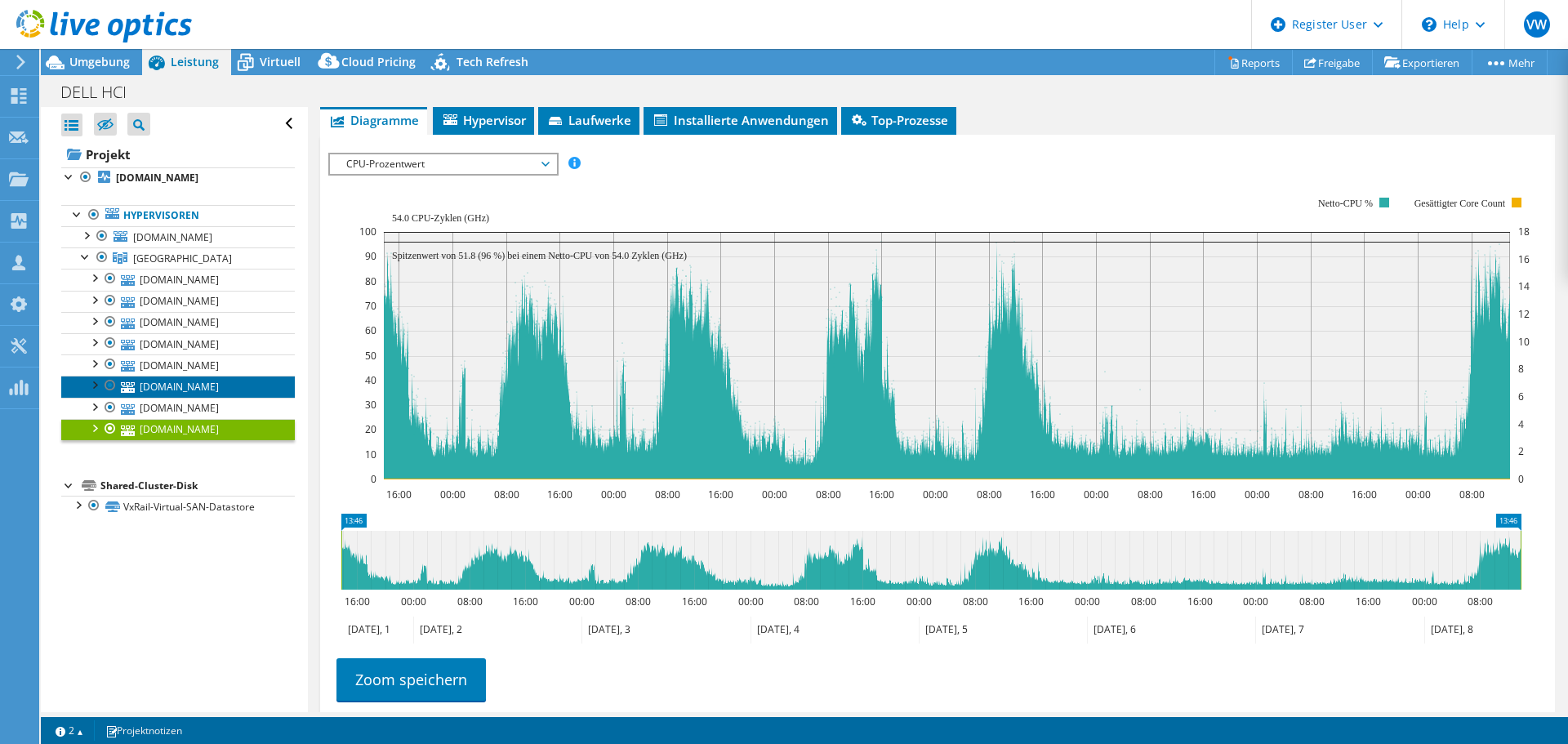
click at [170, 386] on link "[DOMAIN_NAME][PERSON_NAME]" at bounding box center [178, 386] width 233 height 21
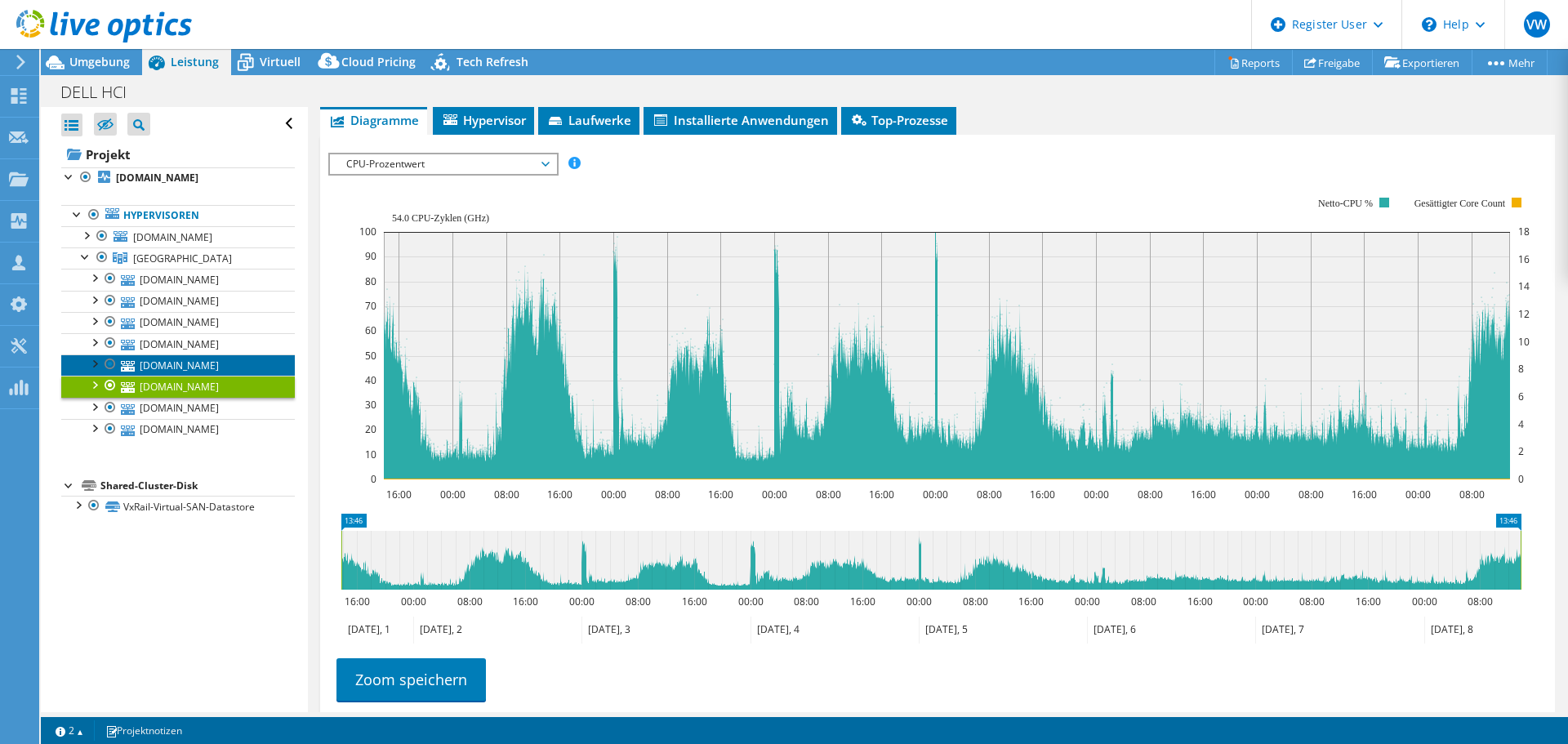
click at [169, 368] on link "[DOMAIN_NAME][PERSON_NAME]" at bounding box center [178, 365] width 233 height 21
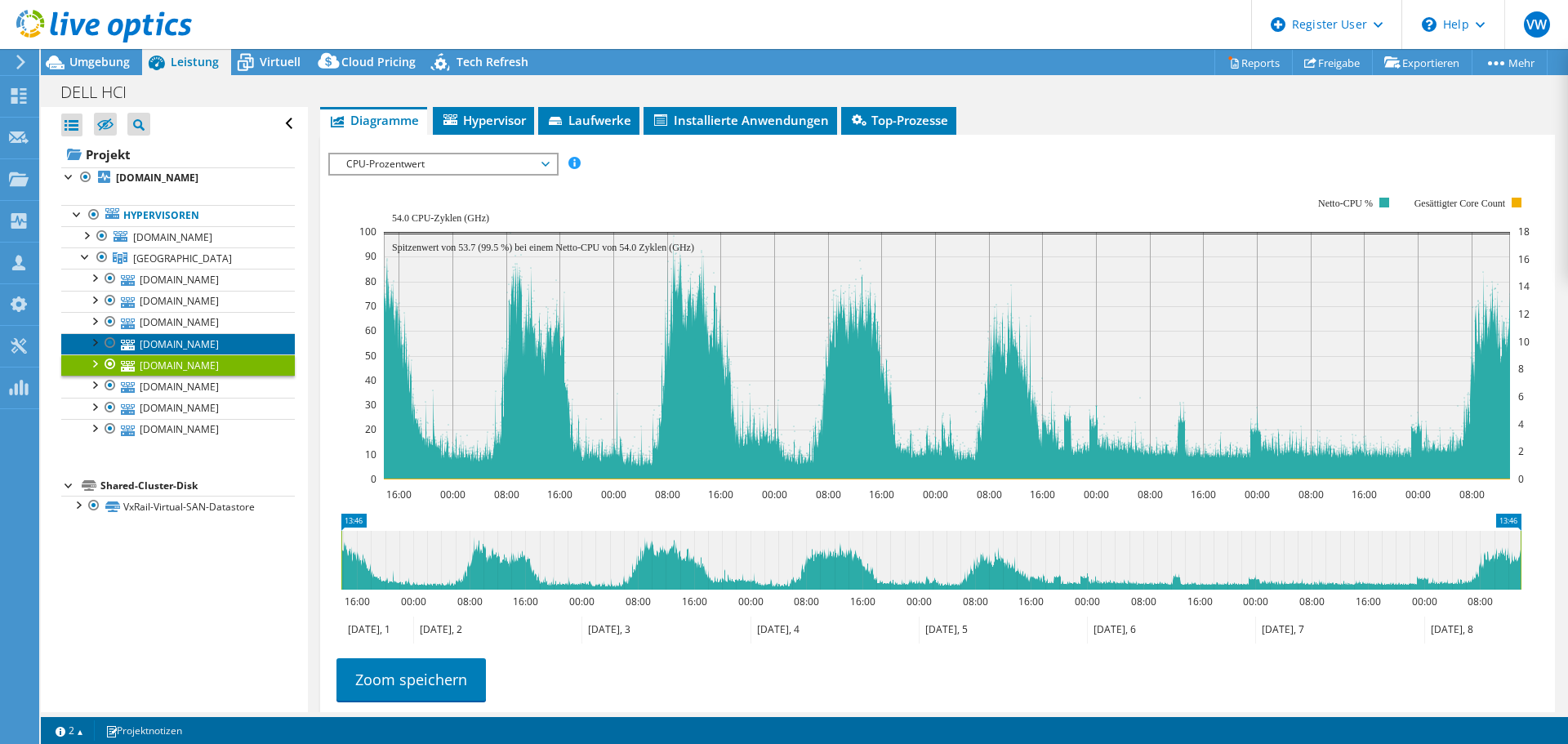
click at [171, 344] on link "[DOMAIN_NAME][PERSON_NAME]" at bounding box center [178, 344] width 233 height 21
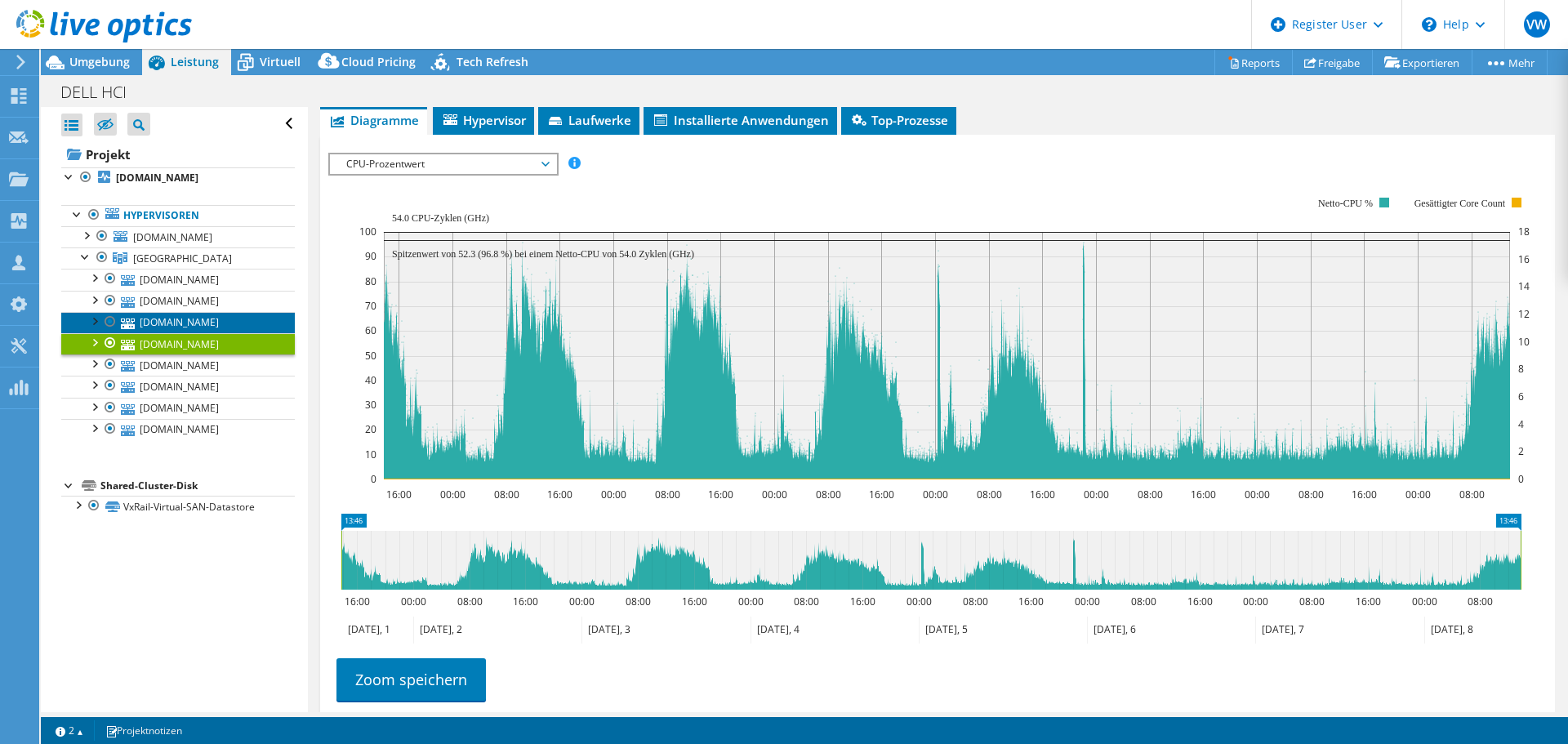
click at [179, 320] on link "[DOMAIN_NAME][PERSON_NAME]" at bounding box center [178, 323] width 233 height 21
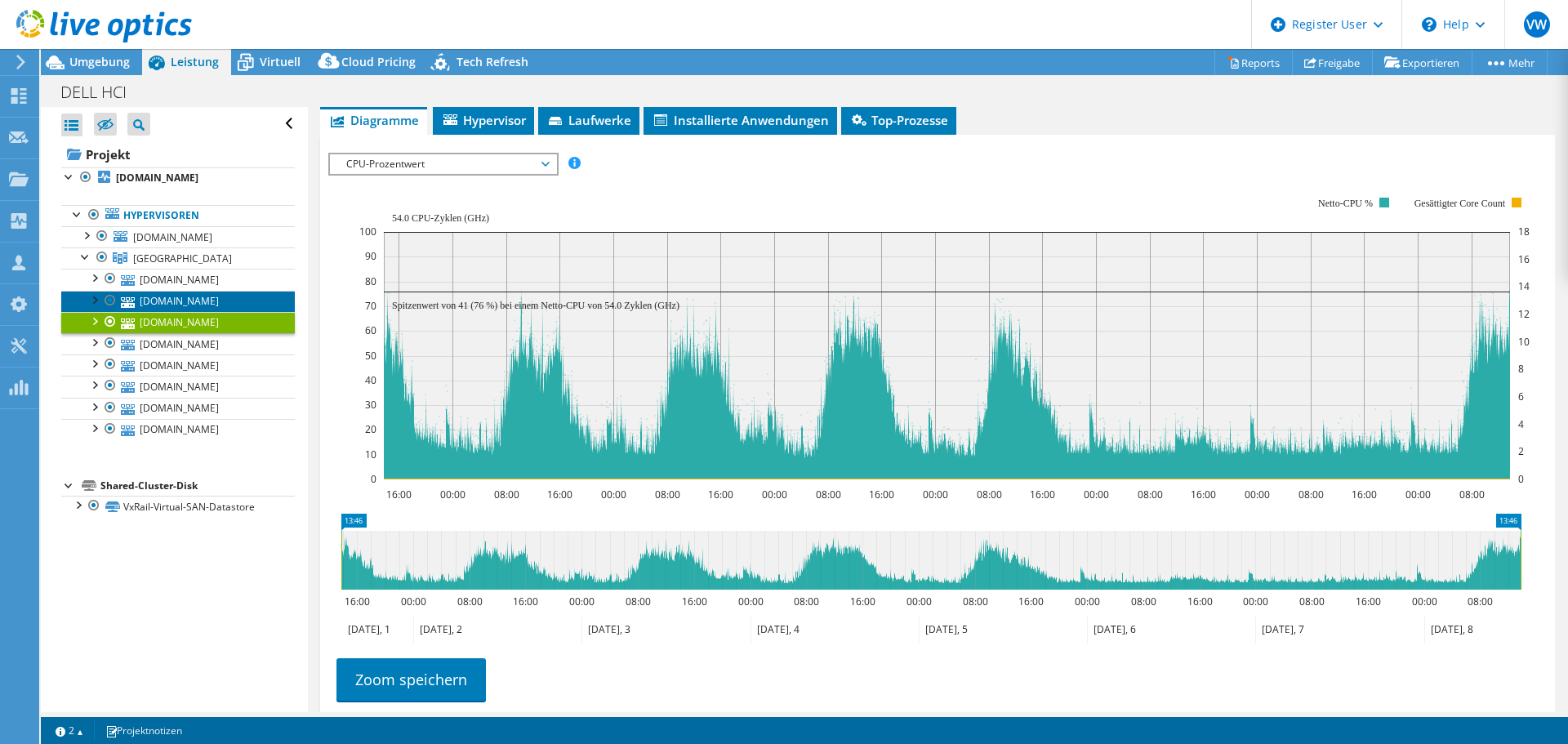
click at [180, 300] on link "[DOMAIN_NAME][PERSON_NAME]" at bounding box center [178, 301] width 233 height 21
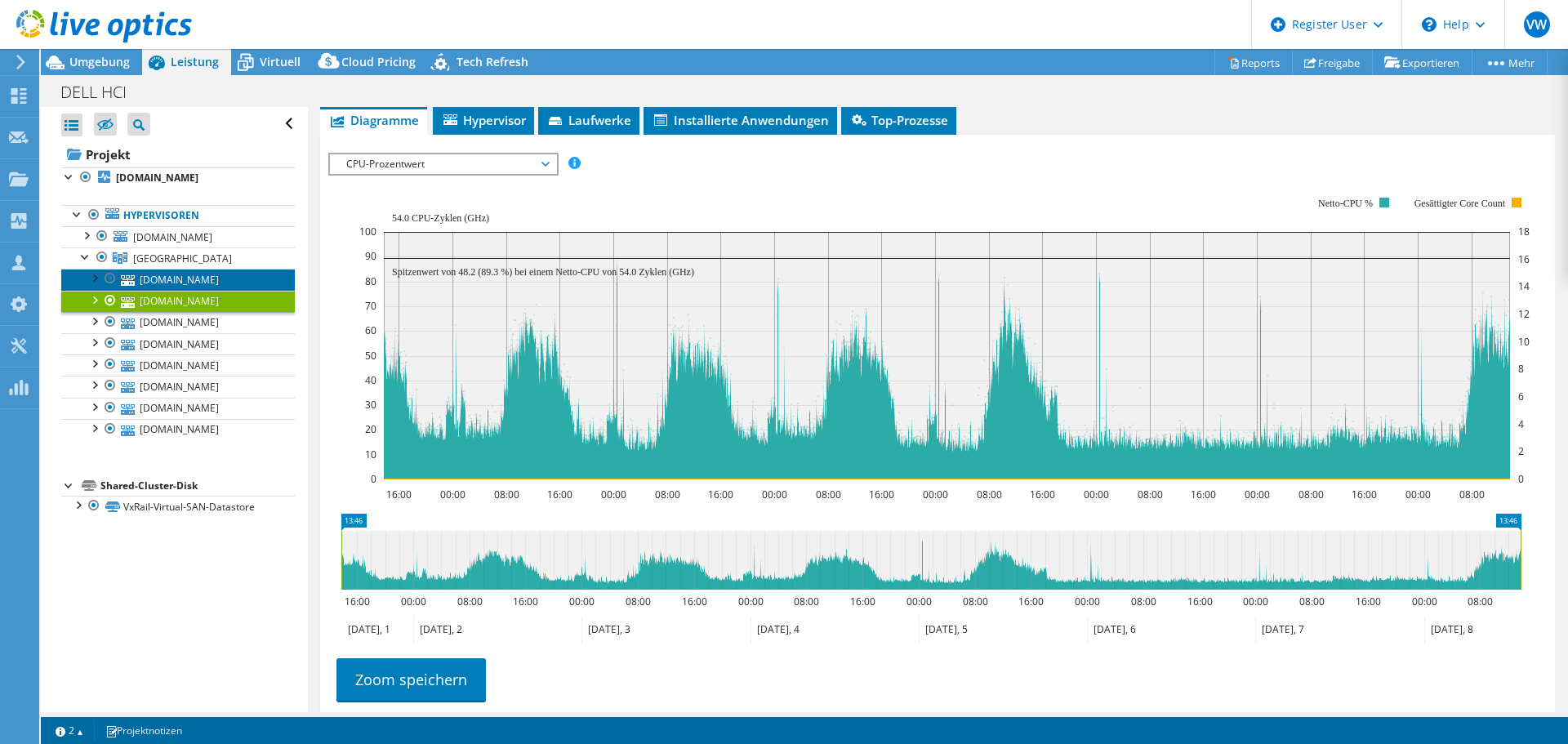
click at [189, 280] on link "[DOMAIN_NAME][PERSON_NAME]" at bounding box center [178, 279] width 233 height 21
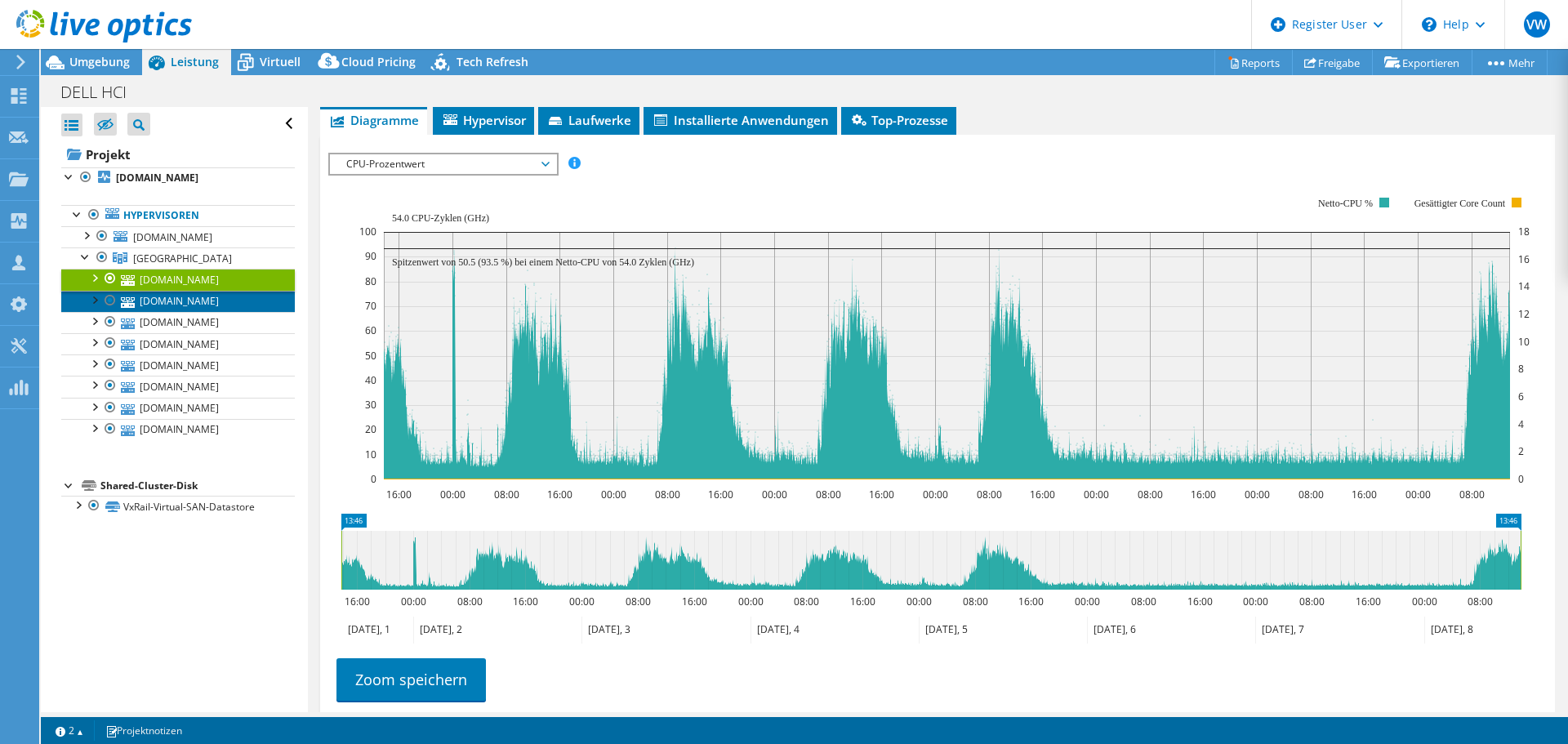
click at [211, 304] on link "[DOMAIN_NAME][PERSON_NAME]" at bounding box center [178, 301] width 233 height 21
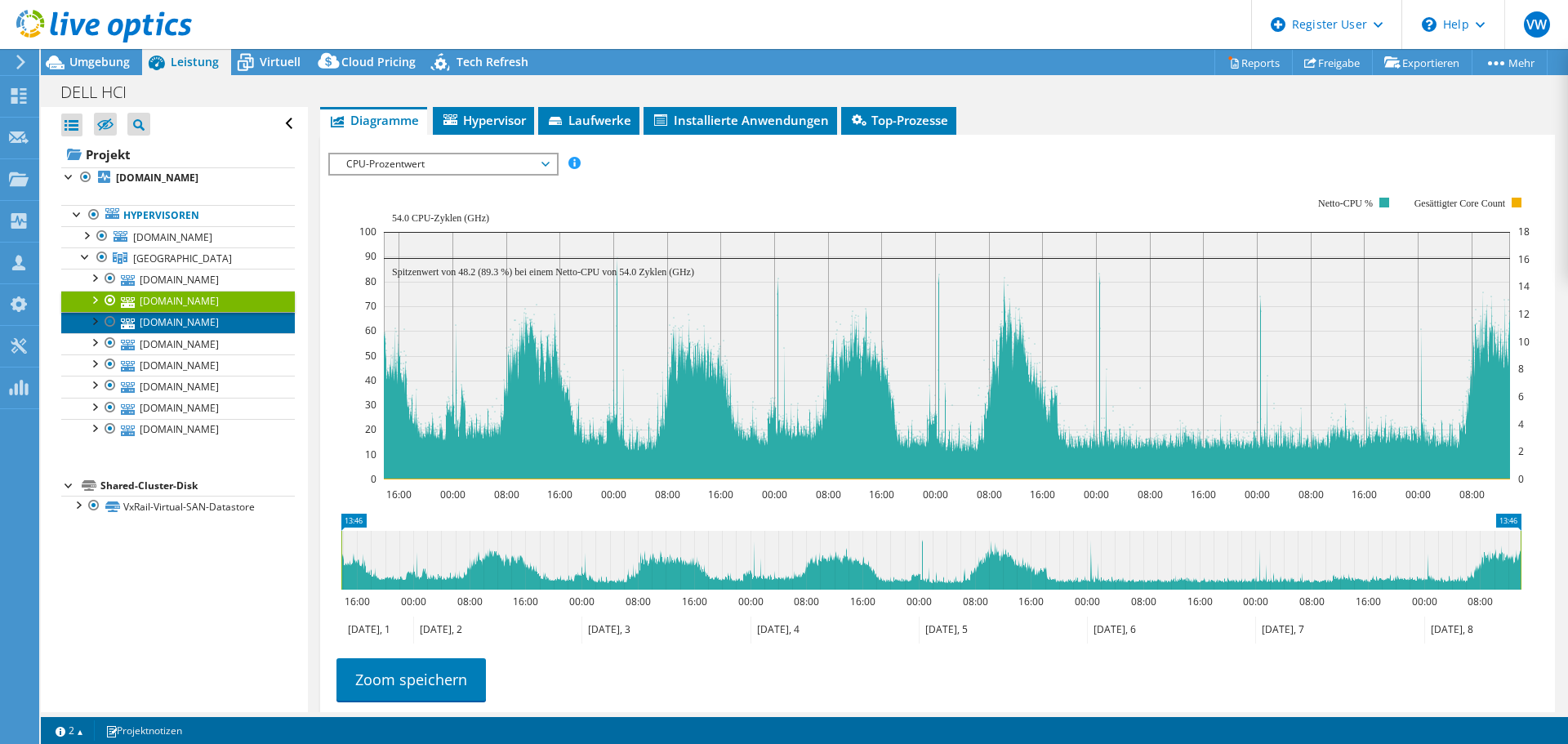
click at [215, 327] on link "[DOMAIN_NAME][PERSON_NAME]" at bounding box center [178, 323] width 233 height 21
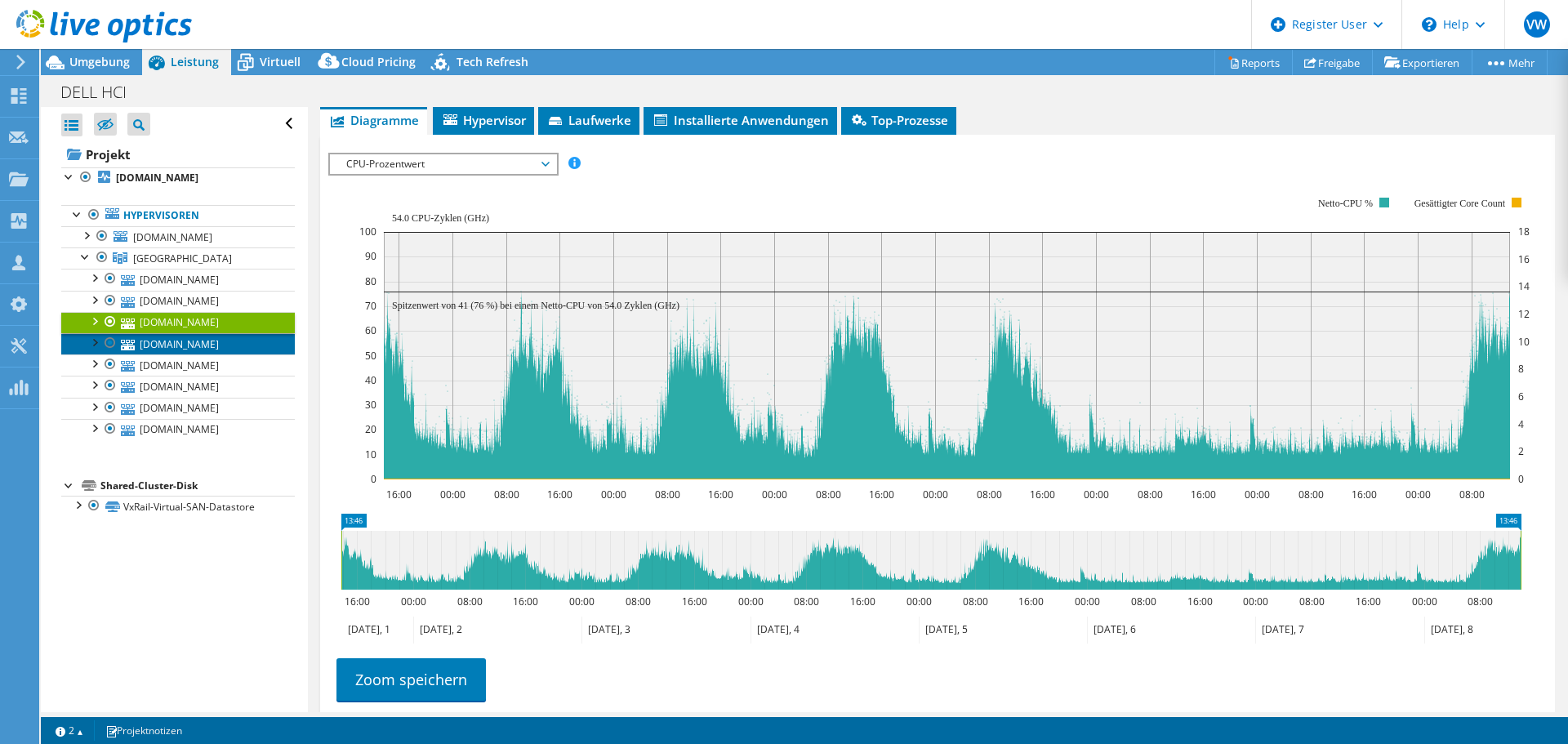
click at [211, 347] on link "[DOMAIN_NAME][PERSON_NAME]" at bounding box center [178, 344] width 233 height 21
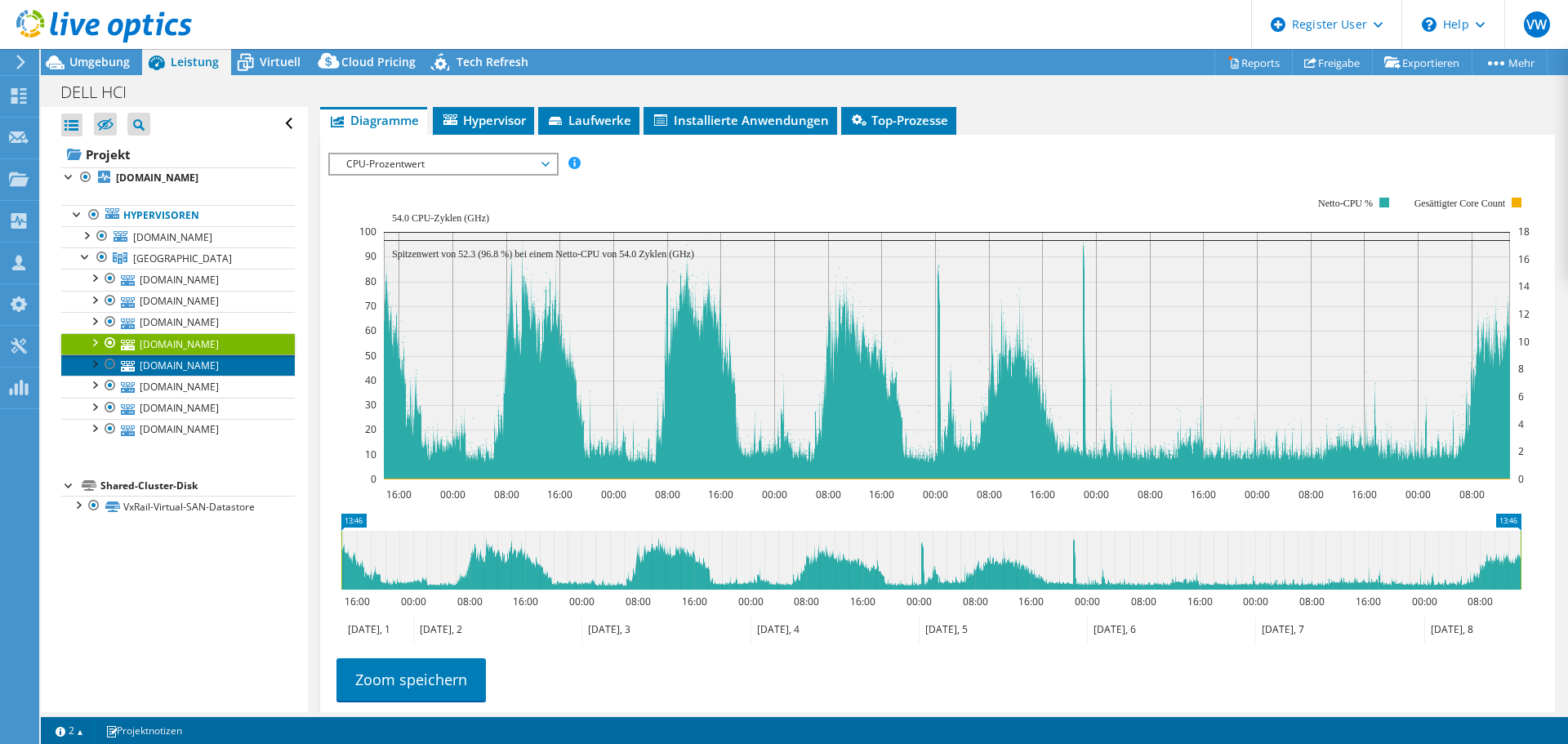
click at [200, 368] on link "[DOMAIN_NAME][PERSON_NAME]" at bounding box center [178, 365] width 233 height 21
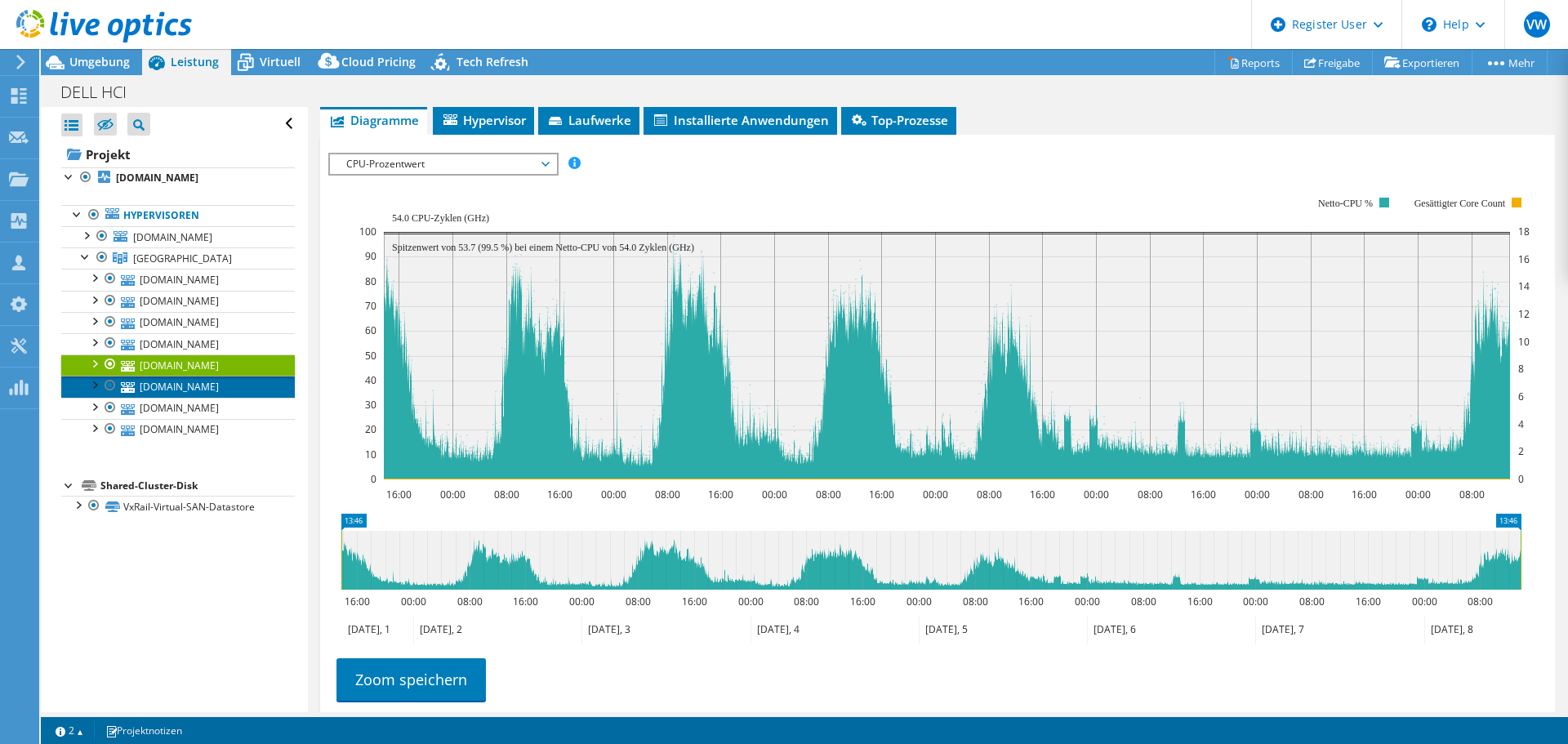
click at [197, 381] on link "[DOMAIN_NAME][PERSON_NAME]" at bounding box center [178, 386] width 233 height 21
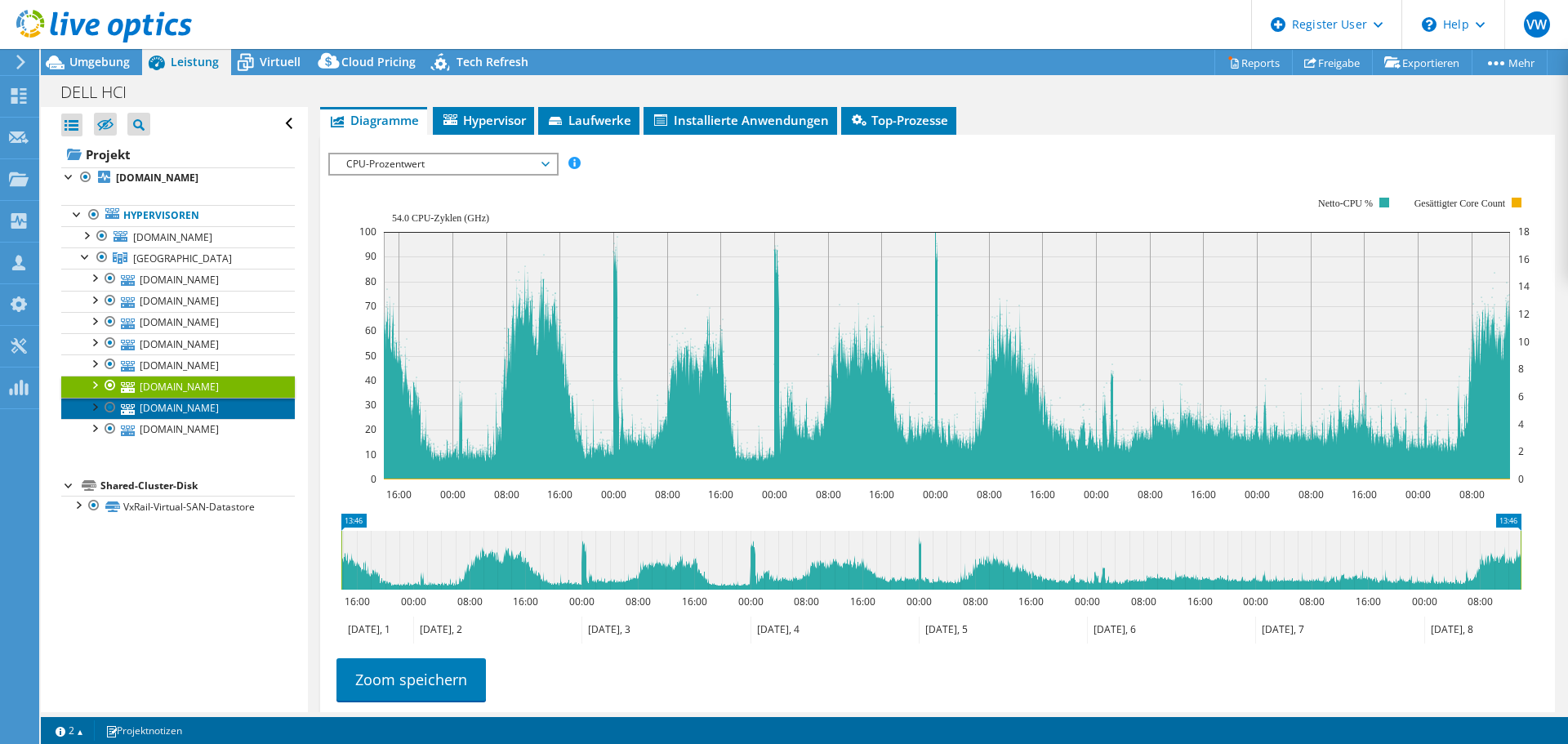
click at [187, 404] on link "[DOMAIN_NAME][PERSON_NAME]" at bounding box center [178, 408] width 233 height 21
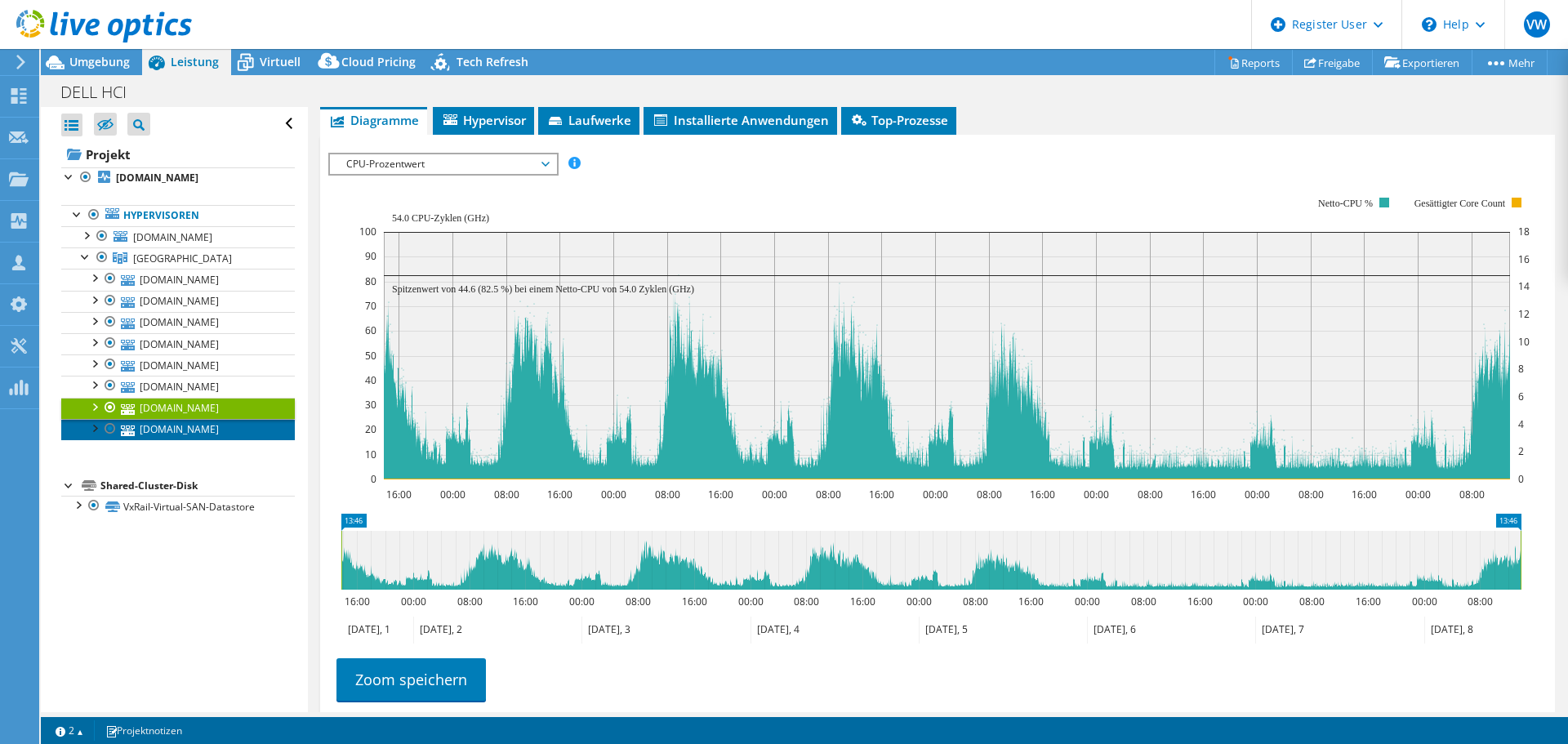
click at [185, 422] on link "[DOMAIN_NAME][PERSON_NAME]" at bounding box center [178, 429] width 233 height 21
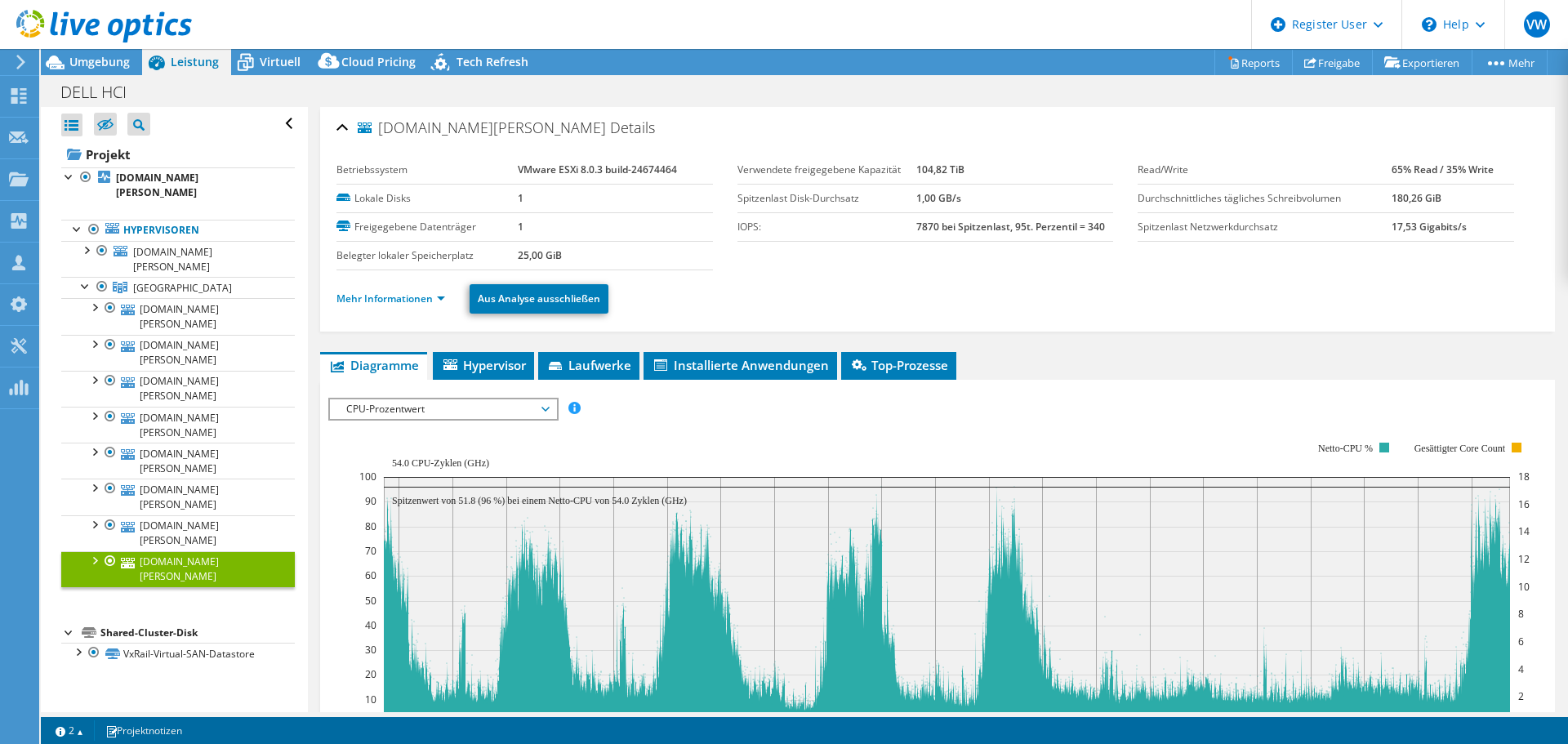
select select "USD"
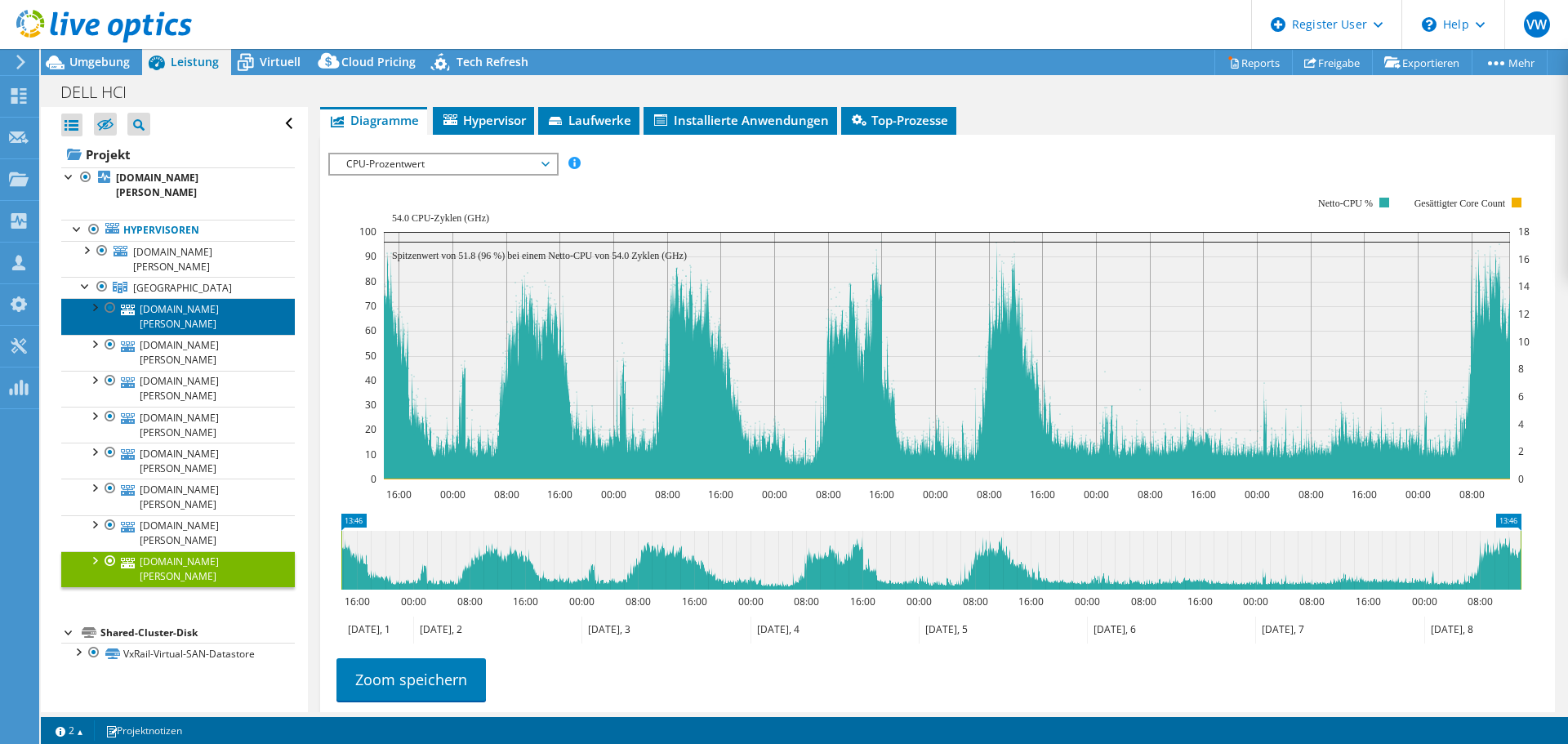
click at [223, 298] on link "[DOMAIN_NAME][PERSON_NAME]" at bounding box center [178, 315] width 233 height 36
